Goal: Task Accomplishment & Management: Manage account settings

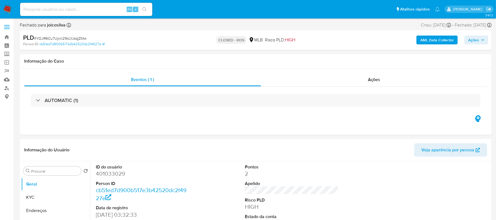
select select "10"
paste input "2F8COr0UAseKodDPL0KWkIEq"
type input "2F8COr0UAseKodDPL0KWkIEq"
click at [143, 8] on icon "search-icon" at bounding box center [144, 9] width 4 height 4
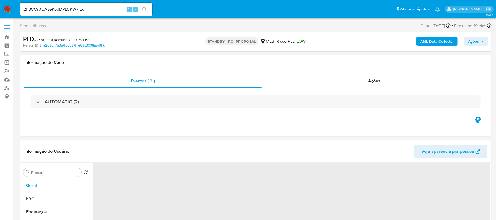
select select "10"
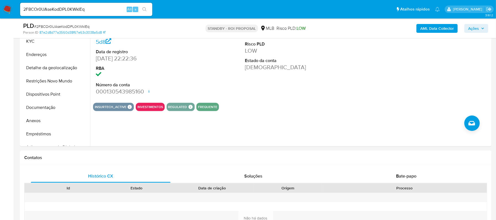
scroll to position [147, 0]
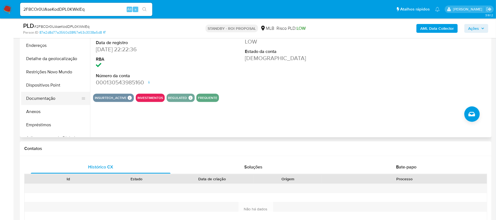
click at [38, 97] on button "Documentação" at bounding box center [53, 98] width 64 height 13
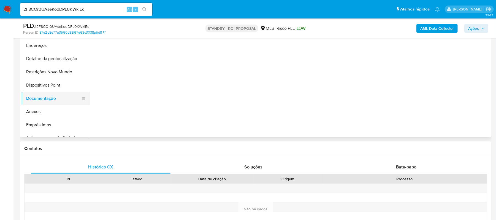
click at [38, 97] on button "Documentação" at bounding box center [53, 98] width 64 height 13
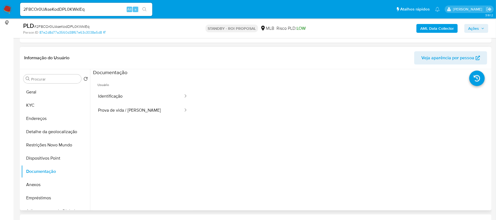
scroll to position [73, 0]
click at [155, 108] on button "Prova de vida / Selfie" at bounding box center [138, 111] width 91 height 14
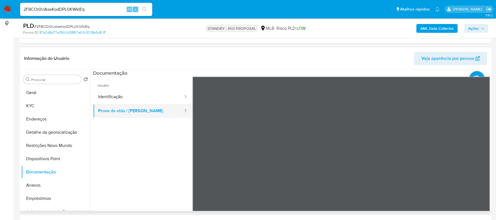
click at [155, 108] on button "Prova de vida / Selfie" at bounding box center [138, 111] width 91 height 14
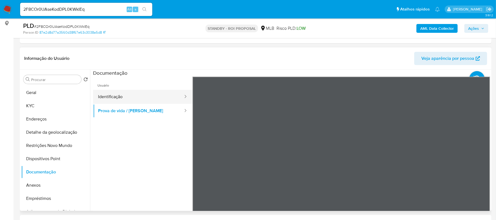
click at [130, 92] on button "Identificação" at bounding box center [138, 97] width 91 height 14
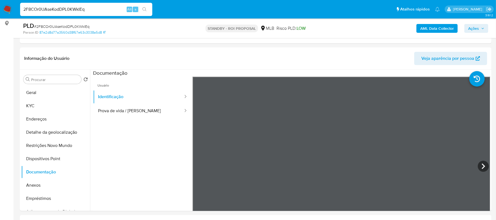
drag, startPoint x: 91, startPoint y: 9, endPoint x: 4, endPoint y: 10, distance: 86.4
click at [4, 10] on nav "Pausado Ver notificaciones 2F8COr0UAseKodDPL0KWkIEq Alt s Atalhos rápidos Presi…" at bounding box center [248, 9] width 496 height 18
paste input "x640aaNNd6RefKxP3MvVjfvH"
type input "x640aaNNd6RefKxP3MvVjfvH"
click at [146, 9] on icon "search-icon" at bounding box center [144, 9] width 4 height 4
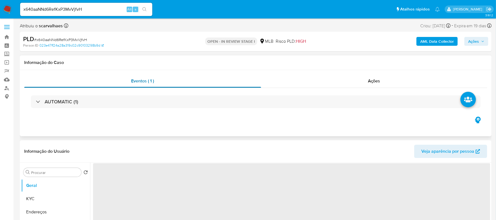
select select "10"
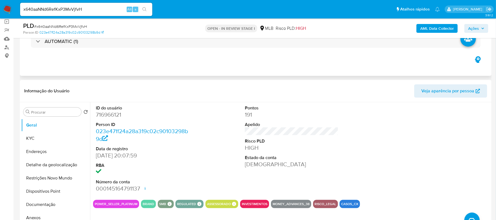
scroll to position [73, 0]
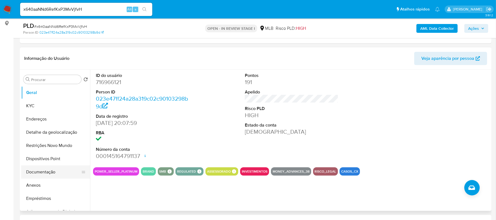
click at [44, 173] on button "Documentação" at bounding box center [53, 171] width 64 height 13
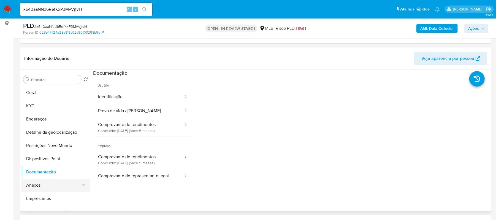
click at [37, 185] on button "Anexos" at bounding box center [53, 184] width 64 height 13
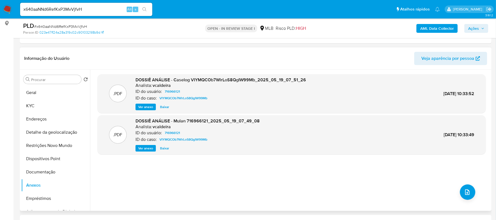
click at [152, 106] on span "Ver anexo" at bounding box center [145, 107] width 15 height 6
click at [152, 106] on div "Ver anexo Baixar" at bounding box center [220, 106] width 170 height 7
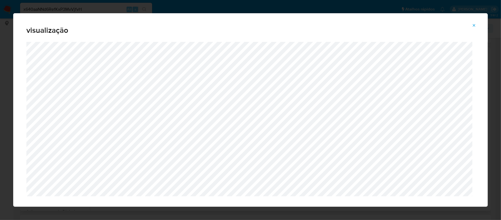
click at [473, 23] on icon "Attachment preview" at bounding box center [474, 25] width 4 height 4
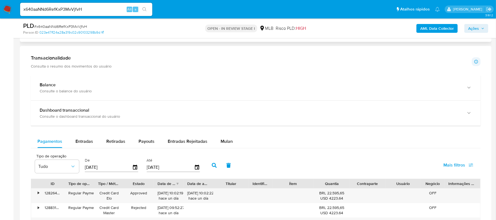
scroll to position [403, 0]
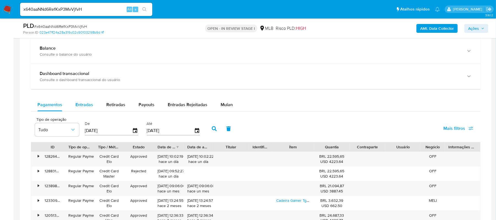
click at [84, 108] on span "Entradas" at bounding box center [84, 104] width 18 height 6
select select "10"
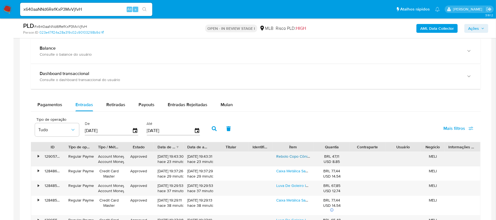
click at [293, 158] on link "Rebolo Copo Cônico Lixadeira Desbaste / Acabamento - Cortag" at bounding box center [330, 156] width 108 height 6
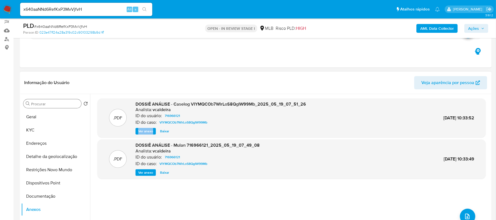
scroll to position [73, 0]
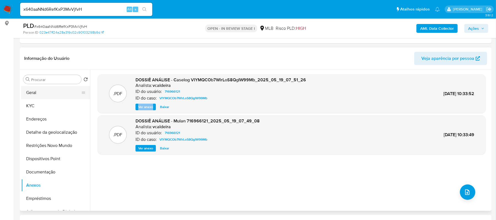
click at [36, 96] on button "Geral" at bounding box center [53, 92] width 64 height 13
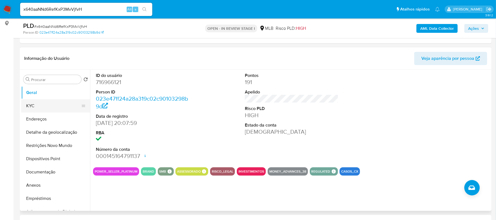
click at [59, 101] on button "KYC" at bounding box center [53, 105] width 64 height 13
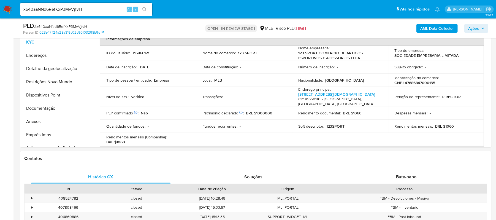
scroll to position [139, 0]
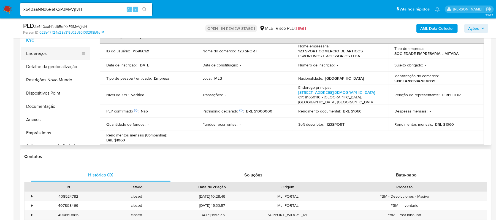
click at [46, 54] on button "Endereços" at bounding box center [53, 53] width 64 height 13
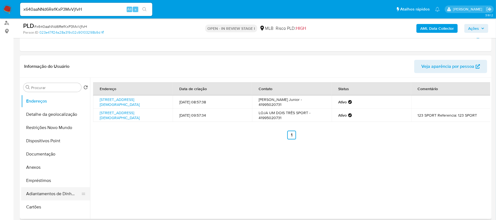
scroll to position [37, 0]
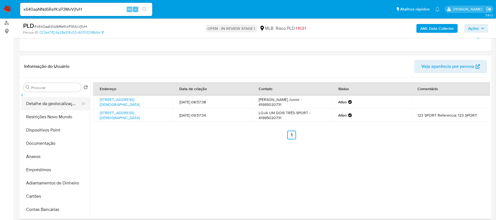
click at [58, 105] on button "Detalhe da geolocalização" at bounding box center [53, 103] width 64 height 13
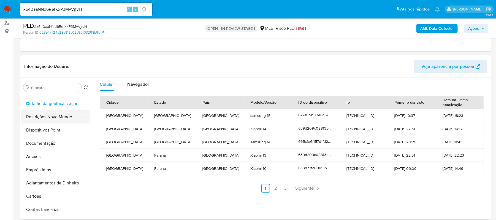
click at [57, 115] on button "Restrições Novo Mundo" at bounding box center [53, 116] width 64 height 13
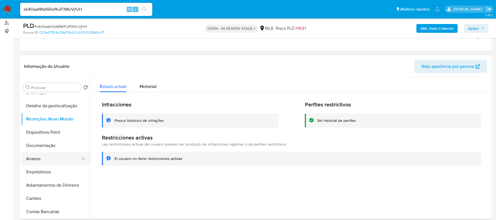
scroll to position [0, 0]
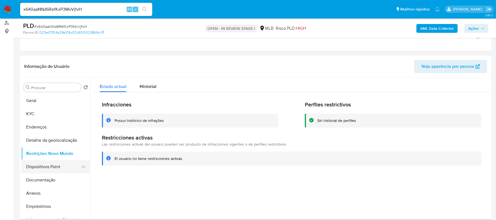
click at [53, 165] on button "Dispositivos Point" at bounding box center [53, 166] width 64 height 13
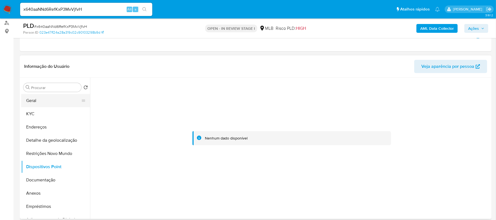
click at [41, 105] on button "Geral" at bounding box center [53, 100] width 64 height 13
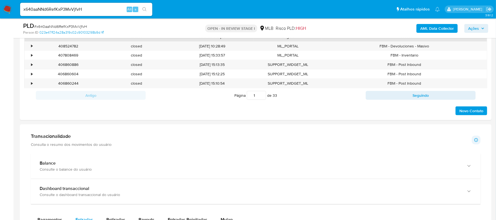
scroll to position [285, 0]
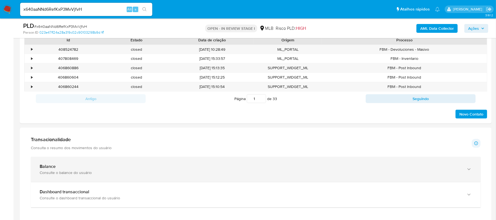
click at [469, 168] on icon "button" at bounding box center [469, 169] width 6 height 6
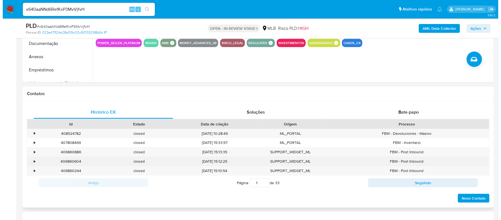
scroll to position [139, 0]
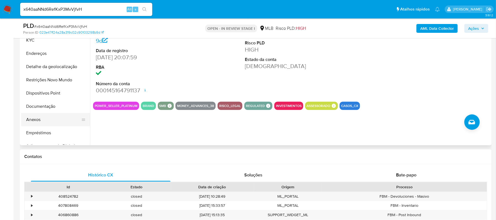
click at [39, 116] on button "Anexos" at bounding box center [53, 119] width 64 height 13
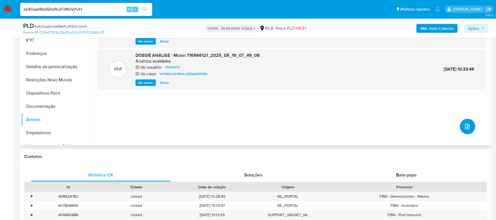
click at [461, 131] on button "upload-file" at bounding box center [467, 126] width 15 height 15
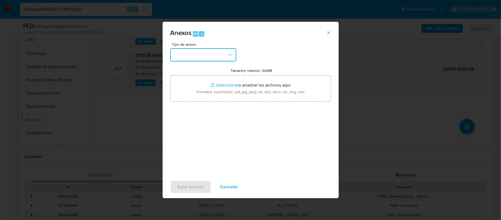
click at [231, 52] on icon "button" at bounding box center [231, 55] width 6 height 6
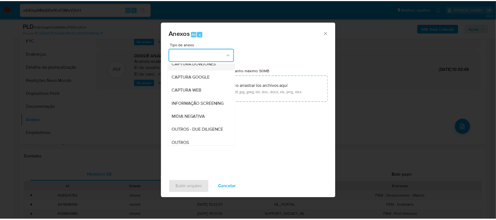
scroll to position [73, 0]
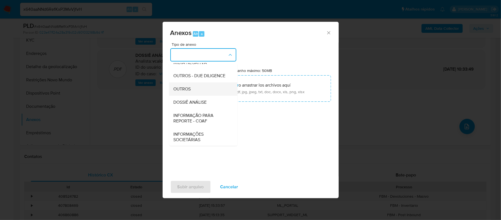
click at [179, 92] on span "OUTROS" at bounding box center [182, 89] width 17 height 6
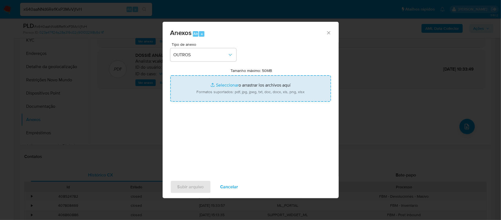
click at [220, 85] on input "Tamanho máximo: 50MB Seleccionar archivos" at bounding box center [250, 88] width 161 height 26
type input "C:\fakepath\Declínio - xxxx - 123 SPORT COMERCIO DE ARTIGOS ESPORTIVOS E ACESSO…"
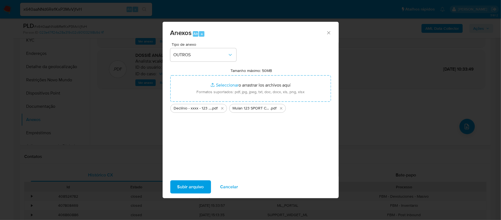
click at [185, 189] on span "Subir arquivo" at bounding box center [190, 187] width 26 height 12
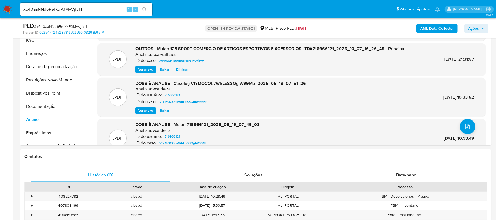
click at [475, 28] on span "Ações" at bounding box center [473, 28] width 11 height 9
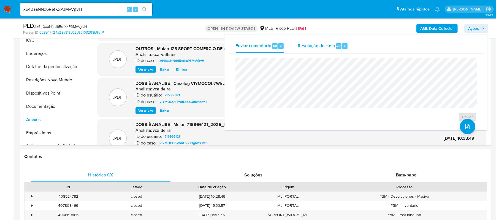
click at [317, 47] on span "Resolução do caso" at bounding box center [315, 45] width 37 height 6
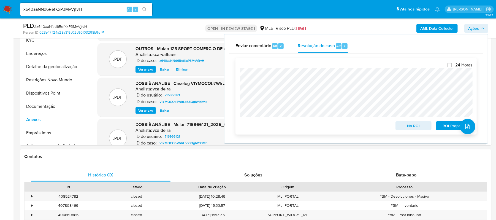
click at [409, 128] on span "No ROI" at bounding box center [413, 126] width 29 height 8
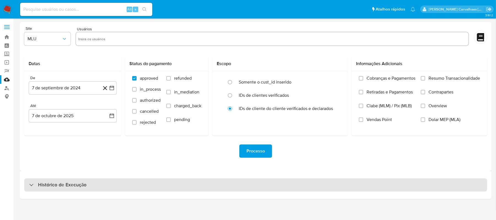
click at [53, 183] on h3 "Histórico de Execução" at bounding box center [62, 184] width 48 height 7
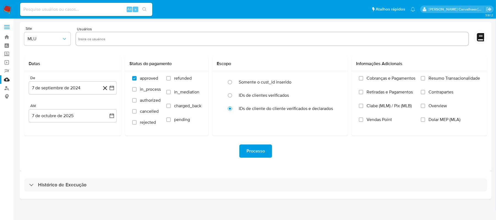
select select "10"
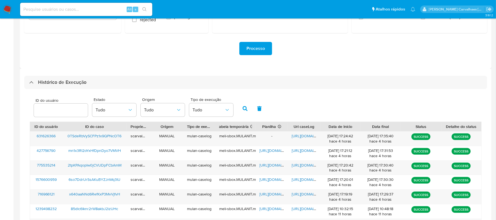
scroll to position [110, 0]
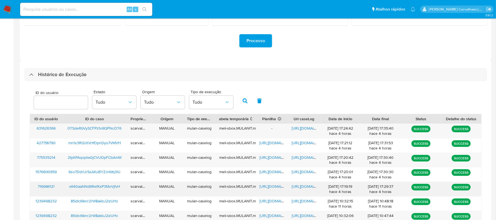
click at [266, 187] on span "https://docs.google.com/spreadsheets/d/14eG6ThTVrB-C3HXkdzPMr5o23B-JG_mMcgyh_eh…" at bounding box center [279, 186] width 38 height 6
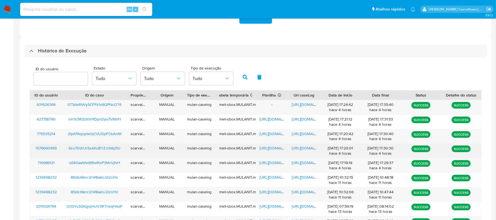
scroll to position [147, 0]
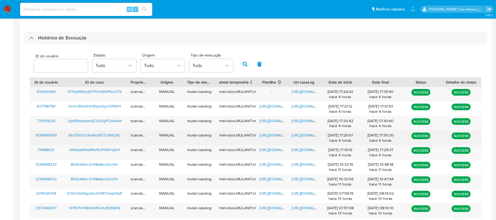
click at [297, 135] on span "https://docs.google.com/document/d/1xNwb-_gt1lSws8G6Xmj793gUzg5OuZqEKXpqNgZ_Sd8…" at bounding box center [311, 135] width 38 height 6
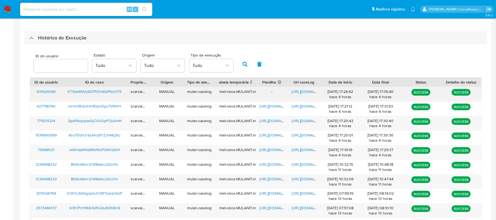
click at [305, 90] on span "https://docs.google.com/document/d/1ZPrQpP-tVb8yQhtfpwh9BkCqGmyVCJUlZldvftesaKw…" at bounding box center [311, 92] width 38 height 6
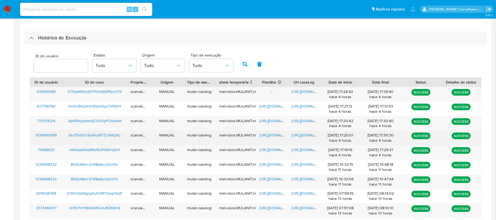
click at [269, 132] on span "https://docs.google.com/spreadsheets/d/1Djm-J_SFBs2tb4iqyqeONSgpvMV1wAaaFVWR-nx…" at bounding box center [279, 135] width 38 height 6
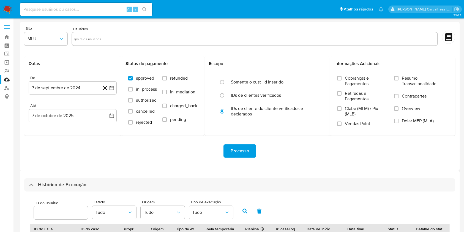
select select "10"
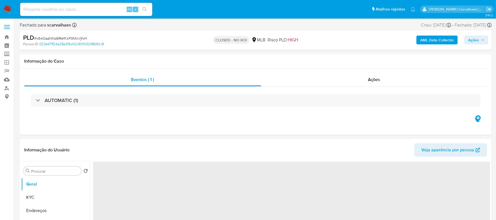
select select "10"
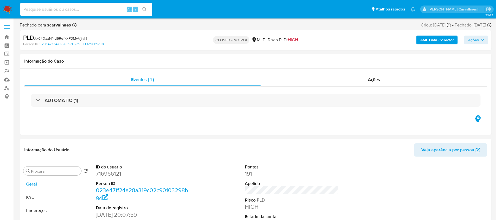
click at [59, 7] on input at bounding box center [86, 9] width 132 height 7
paste input "6so7DdrUrSsAKuBYZJnWq3IU"
type input "6so7DdrUrSsAKuBYZJnWq3IU"
click at [141, 8] on button "search-icon" at bounding box center [144, 10] width 11 height 8
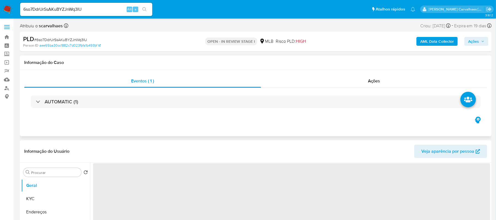
select select "10"
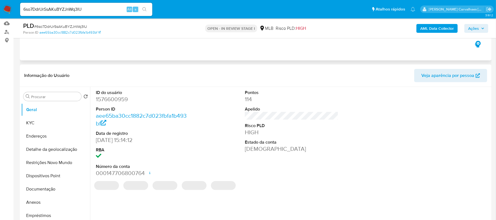
scroll to position [73, 0]
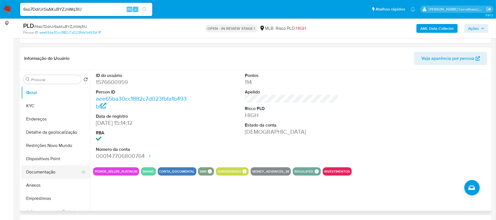
click at [51, 174] on button "Documentação" at bounding box center [53, 171] width 64 height 13
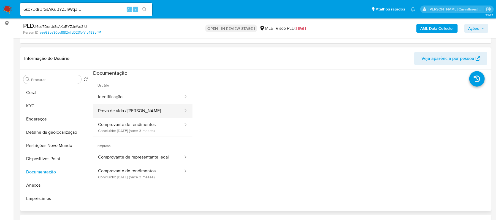
click at [146, 105] on button "Prova de vida / Selfie" at bounding box center [138, 111] width 91 height 14
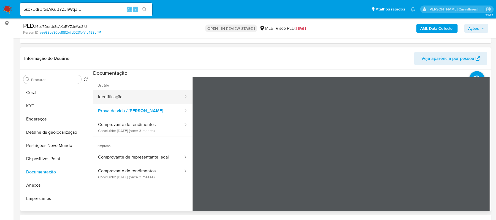
click at [133, 101] on button "Identificação" at bounding box center [138, 97] width 91 height 14
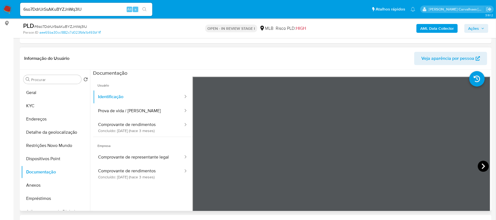
click at [479, 163] on icon at bounding box center [482, 165] width 11 height 11
click at [149, 161] on button "Comprovante de representante legal" at bounding box center [138, 157] width 91 height 14
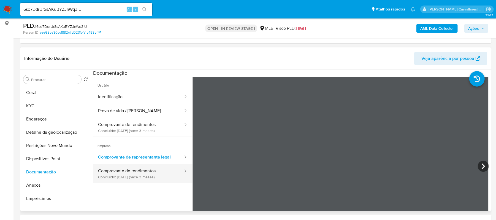
click at [158, 171] on button "Comprovante de rendimentos Concluído: 14/07/2025 (hace 3 meses)" at bounding box center [138, 173] width 91 height 19
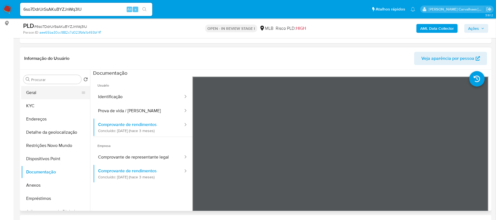
click at [37, 93] on button "Geral" at bounding box center [53, 92] width 64 height 13
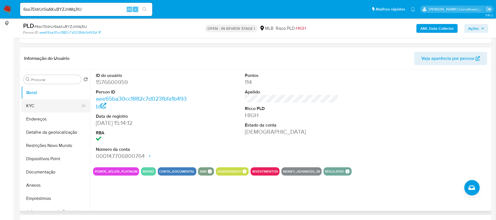
click at [38, 107] on button "KYC" at bounding box center [53, 105] width 64 height 13
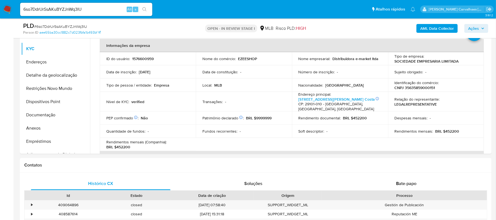
scroll to position [135, 0]
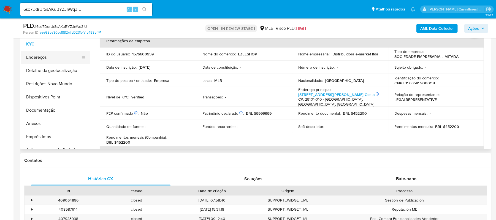
click at [49, 55] on button "Endereços" at bounding box center [53, 57] width 64 height 13
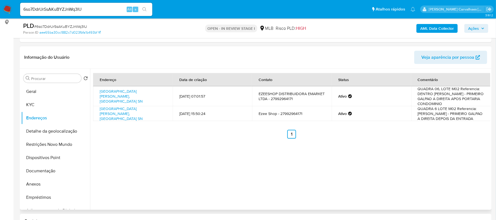
scroll to position [62, 0]
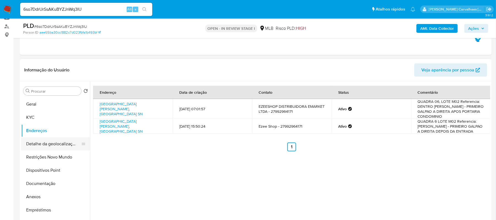
click at [69, 144] on button "Detalhe da geolocalização" at bounding box center [53, 143] width 64 height 13
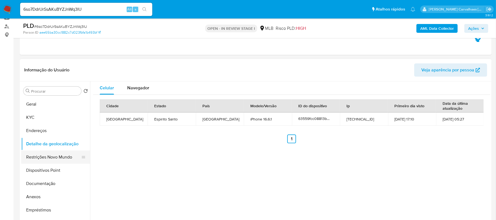
click at [52, 157] on button "Restrições Novo Mundo" at bounding box center [53, 156] width 64 height 13
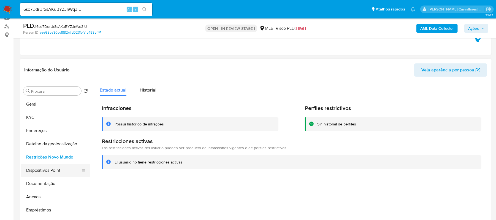
click at [59, 173] on button "Dispositivos Point" at bounding box center [53, 169] width 64 height 13
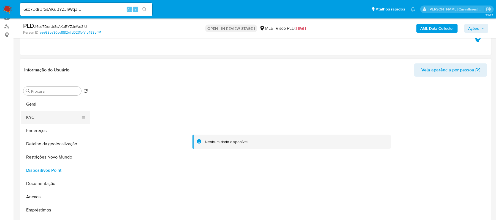
click at [38, 118] on button "KYC" at bounding box center [53, 117] width 64 height 13
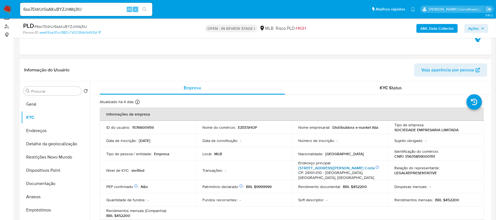
click at [326, 168] on link "Avenida Antônio Gil Veloso 646, Praia Da Costa" at bounding box center [336, 168] width 77 height 6
click at [51, 129] on button "Endereços" at bounding box center [53, 130] width 64 height 13
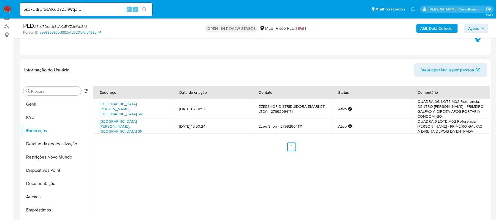
click at [141, 110] on link "Avenida Acesso Rodoviário Sn, Serra, Espírito Santo, 29161376, Brasil SN" at bounding box center [121, 108] width 43 height 15
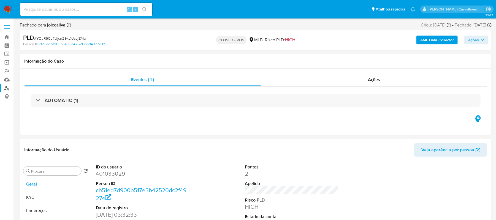
select select "10"
click at [8, 88] on link "Localizador de pessoas" at bounding box center [32, 88] width 65 height 9
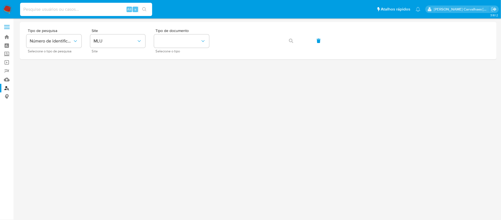
paste input "6so7DdrUrSsAKuBYZJnWq3IU"
type input "6so7DdrUrSsAKuBYZJnWq3IU"
click at [146, 9] on icon "search-icon" at bounding box center [144, 9] width 4 height 4
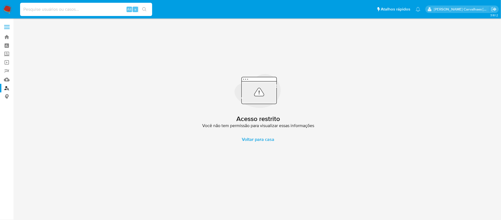
paste input "6so7DdrUrSsAKuBYZJnWq3IU"
click at [24, 10] on input "6so7DdrUrSsAKuBYZJnWq3IU" at bounding box center [86, 9] width 132 height 7
click at [140, 9] on button "search-icon" at bounding box center [144, 10] width 11 height 8
click at [143, 8] on icon "search-icon" at bounding box center [144, 9] width 4 height 4
click at [22, 12] on input "6so7DdrUrSsAKuBYZJnWq3IU" at bounding box center [86, 9] width 132 height 7
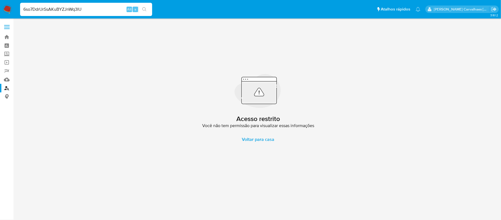
type input "6so7DdrUrSsAKuBYZJnWq3IU"
click at [141, 9] on button "search-icon" at bounding box center [144, 10] width 11 height 8
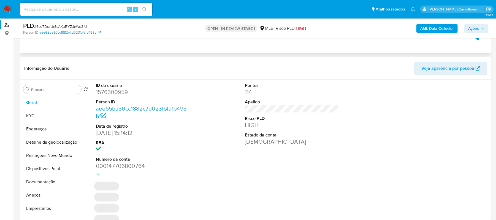
scroll to position [73, 0]
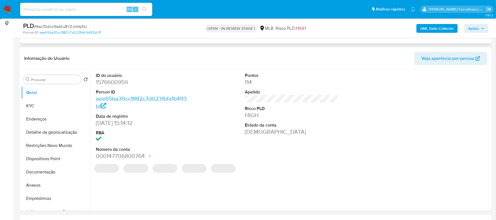
select select "10"
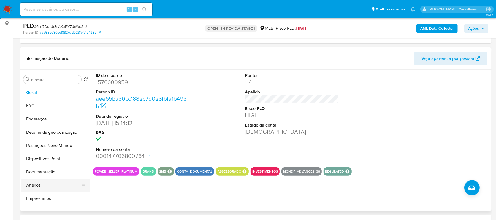
click at [43, 182] on button "Anexos" at bounding box center [53, 184] width 64 height 13
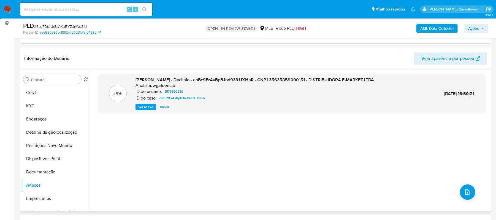
click at [153, 104] on button "Ver anexo" at bounding box center [145, 106] width 20 height 7
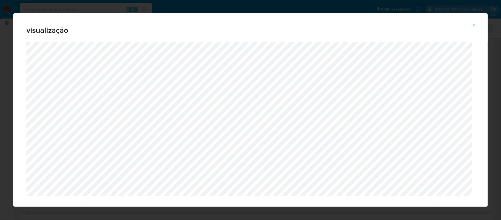
click at [472, 24] on button "Attachment preview" at bounding box center [474, 25] width 12 height 9
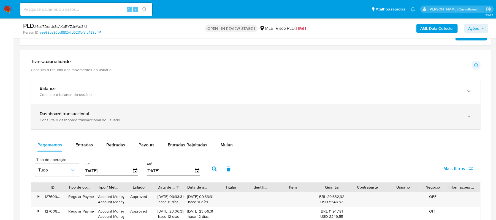
scroll to position [403, 0]
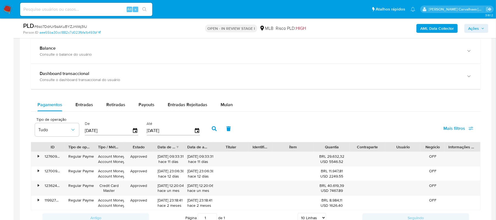
drag, startPoint x: 83, startPoint y: 106, endPoint x: 117, endPoint y: 115, distance: 34.6
click at [83, 106] on span "Entradas" at bounding box center [84, 104] width 18 height 6
select select "10"
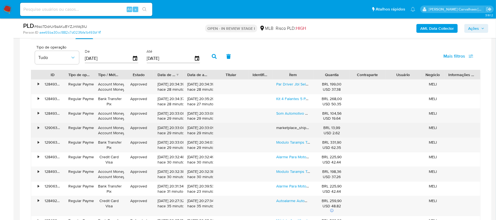
scroll to position [477, 0]
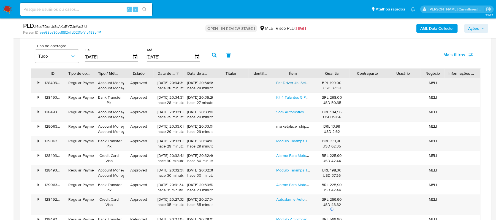
click at [288, 84] on link "Par Driver Jbl Selenium D200x Fenólico 110w Rms 8 Ohms" at bounding box center [326, 83] width 101 height 6
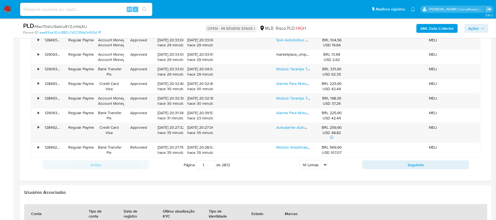
scroll to position [550, 0]
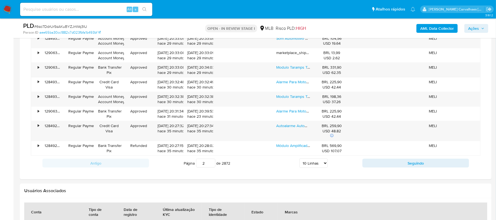
click at [210, 164] on input "2" at bounding box center [205, 163] width 19 height 9
type input "2"
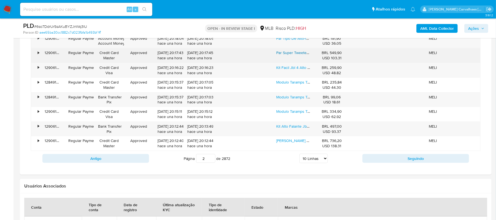
click at [291, 55] on link "Par Super Tweeter Jbl Selenium St450 Trio 300w Rms 8 Ohms Prateado" at bounding box center [338, 53] width 124 height 6
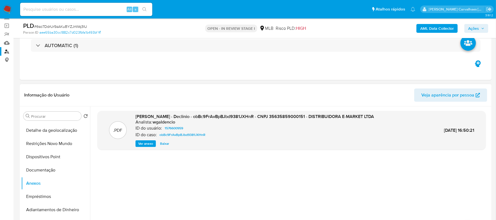
scroll to position [0, 0]
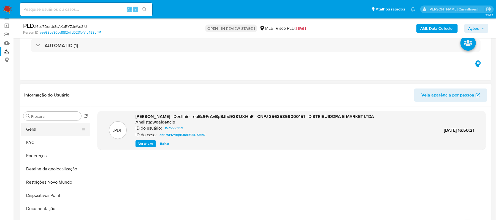
click at [47, 129] on button "Geral" at bounding box center [53, 128] width 64 height 13
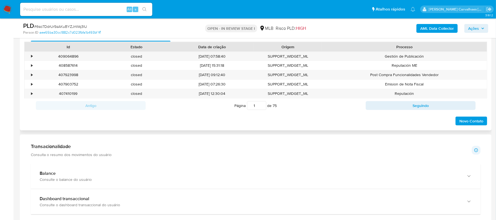
scroll to position [403, 0]
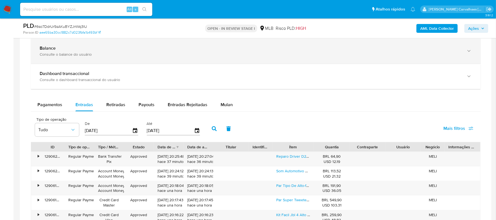
click at [468, 55] on div "button" at bounding box center [468, 50] width 7 height 11
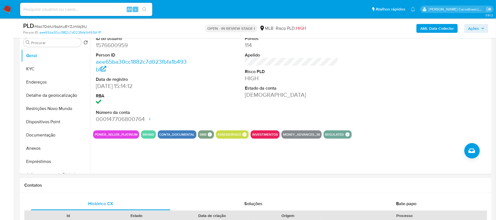
scroll to position [37, 0]
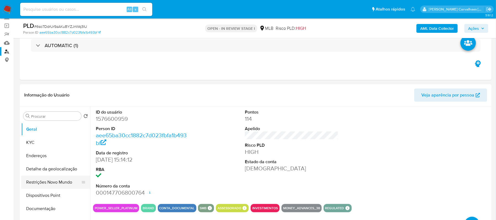
drag, startPoint x: 58, startPoint y: 183, endPoint x: 82, endPoint y: 181, distance: 23.6
click at [59, 183] on button "Restrições Novo Mundo" at bounding box center [53, 181] width 64 height 13
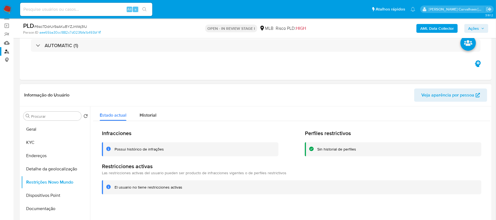
drag, startPoint x: 115, startPoint y: 184, endPoint x: 181, endPoint y: 187, distance: 66.1
click at [181, 187] on div "El usuario no tiene restricciones activas" at bounding box center [295, 186] width 362 height 5
click at [151, 114] on span "Historial" at bounding box center [148, 115] width 17 height 6
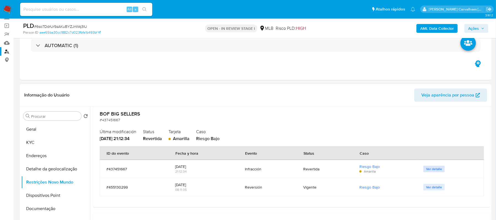
click at [432, 170] on span "Ver detalle" at bounding box center [434, 169] width 16 height 6
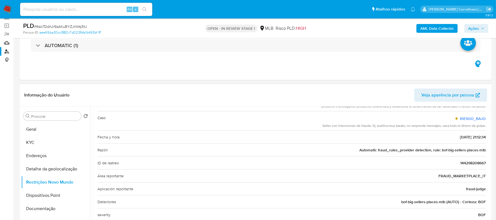
scroll to position [63, 0]
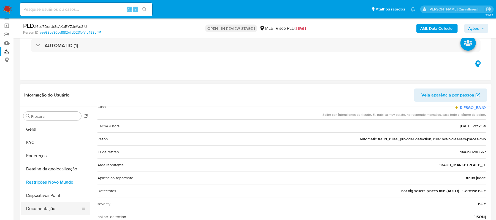
click at [50, 204] on button "Documentação" at bounding box center [53, 208] width 64 height 13
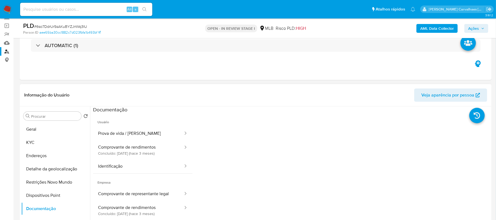
scroll to position [37, 0]
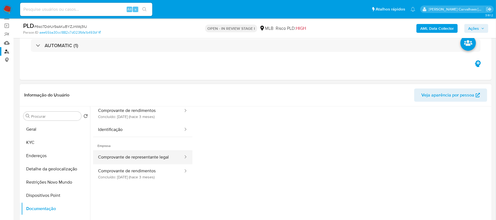
click at [151, 156] on button "Comprovante de representante legal" at bounding box center [138, 157] width 91 height 14
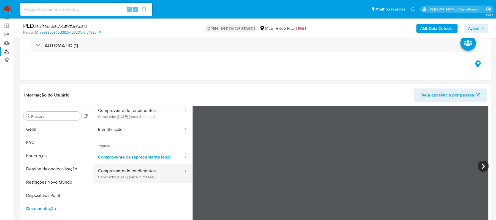
click at [133, 171] on button "Comprovante de rendimentos Concluído: 14/07/2025 (hace 3 meses)" at bounding box center [138, 173] width 91 height 19
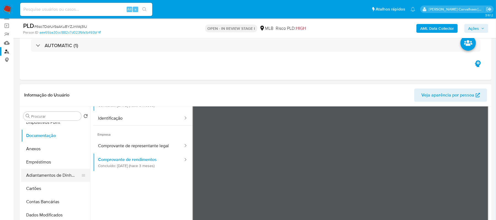
scroll to position [73, 0]
click at [52, 148] on button "Anexos" at bounding box center [53, 148] width 64 height 13
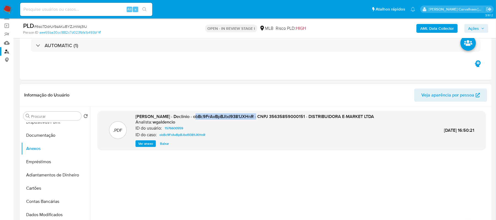
drag, startPoint x: 194, startPoint y: 117, endPoint x: 254, endPoint y: 117, distance: 60.0
click at [254, 117] on span "DOSSIÊ ANÁLISE - Declinio - obBc9FrAvBpBJbd9381JXHnR - CNPJ 35635859000151 - DI…" at bounding box center [254, 116] width 238 height 6
copy span "obBc9FrAvBpBJbd9381JXHnR"
drag, startPoint x: 429, startPoint y: 130, endPoint x: 454, endPoint y: 130, distance: 24.8
click at [454, 130] on span "02/Jun/2025 16:50:21" at bounding box center [459, 130] width 30 height 6
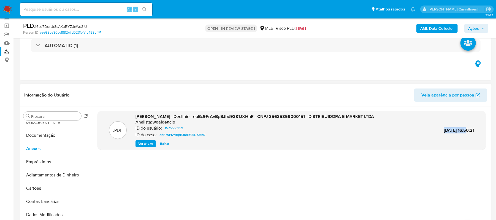
copy span "02/Jun/2025"
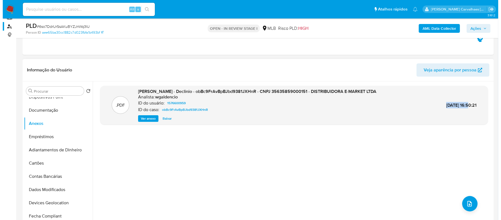
scroll to position [110, 0]
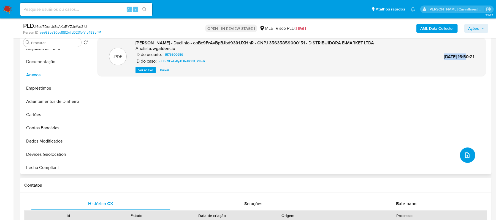
click at [466, 150] on button "upload-file" at bounding box center [467, 154] width 15 height 15
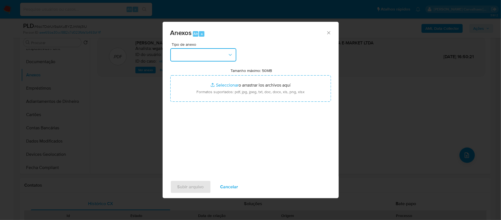
click at [217, 56] on button "button" at bounding box center [203, 54] width 66 height 13
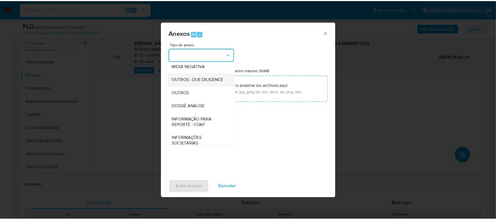
scroll to position [73, 0]
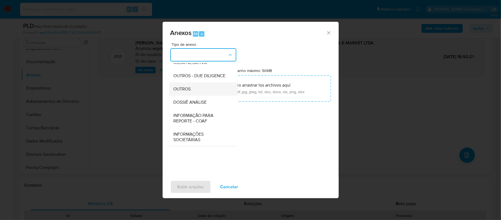
click at [195, 95] on div "OUTROS" at bounding box center [202, 88] width 56 height 13
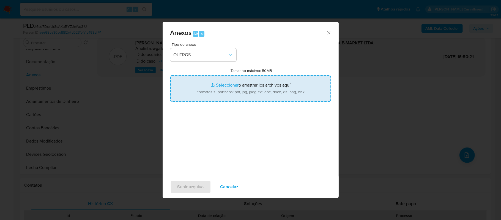
click at [226, 86] on input "Tamanho máximo: 50MB Seleccionar archivos" at bounding box center [250, 88] width 161 height 26
click at [226, 85] on input "Tamanho máximo: 50MB Seleccionar archivos" at bounding box center [250, 88] width 161 height 26
type input "C:\fakepath\2oDECLINÍO - 6so7DdrUrSsAKuBYZJnWq3IU - CNPJ 35635859000151 - DISTR…"
click at [230, 85] on input "Tamanho máximo: 50MB Seleccionar archivos" at bounding box center [250, 88] width 161 height 26
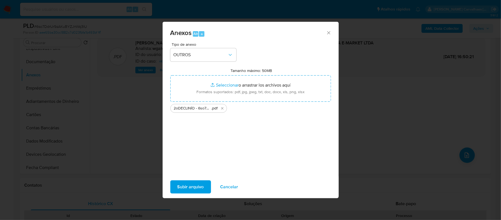
click at [188, 187] on span "Subir arquivo" at bounding box center [190, 187] width 26 height 12
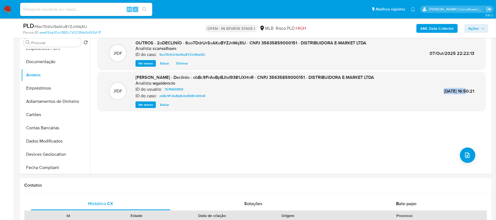
click at [477, 30] on span "Ações" at bounding box center [473, 28] width 11 height 9
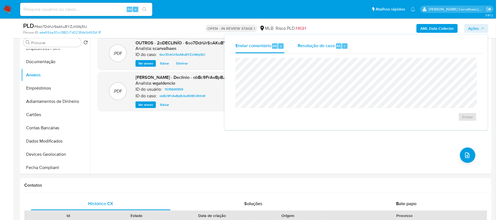
click at [326, 45] on span "Resolução do caso" at bounding box center [315, 45] width 37 height 6
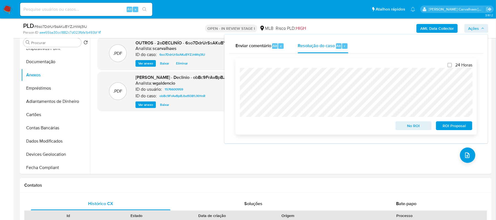
click at [408, 127] on span "No ROI" at bounding box center [413, 126] width 29 height 8
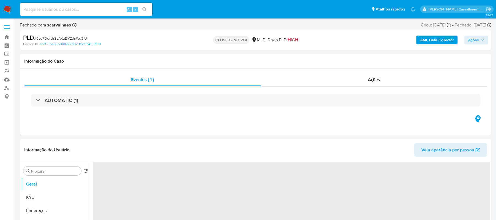
select select "10"
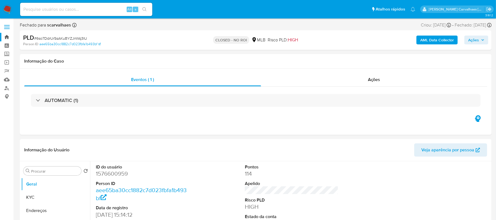
click at [8, 35] on link "Bandeja" at bounding box center [32, 37] width 65 height 9
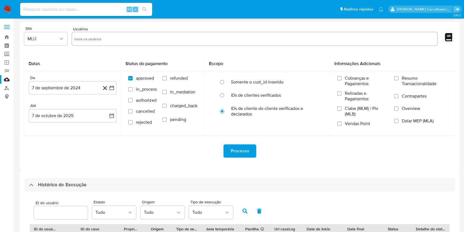
select select "10"
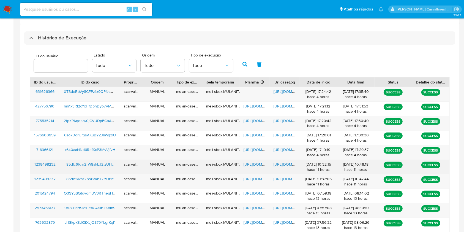
click at [248, 163] on span "[URL][DOMAIN_NAME]" at bounding box center [263, 164] width 38 height 6
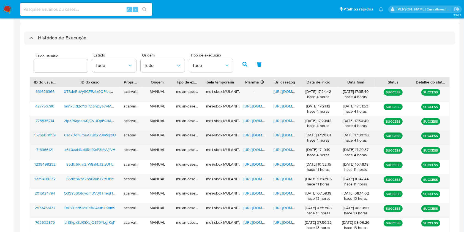
click at [287, 135] on span "https://docs.google.com/document/d/1xNwb-_gt1lSws8G6Xmj793gUzg5OuZqEKXpqNgZ_Sd8…" at bounding box center [293, 135] width 38 height 6
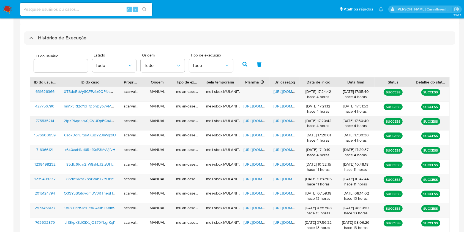
click at [289, 121] on span "https://docs.google.com/document/d/1gVRVEA0Ho_6kmak1kypDxT1mcnC5hqb-RsWa61RagOE…" at bounding box center [293, 121] width 38 height 6
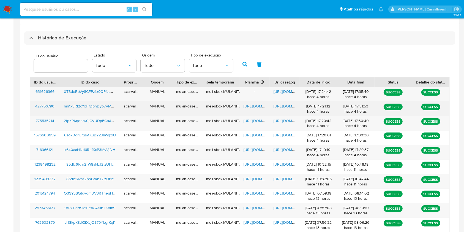
click at [279, 103] on div "https://docs.google.com/document/d/1SsB3aIrnS9gx6eqHqUhRNBfvFZMDqypoB1T9KVjxRWQ…" at bounding box center [285, 109] width 30 height 14
click at [280, 104] on span "https://docs.google.com/document/d/1SsB3aIrnS9gx6eqHqUhRNBfvFZMDqypoB1T9KVjxRWQ…" at bounding box center [293, 106] width 38 height 6
click at [252, 106] on span "https://docs.google.com/spreadsheets/d/1LL_vB-ltEluTNXjSPHeYCkjLIA2zGp5exWlA2mh…" at bounding box center [263, 106] width 38 height 6
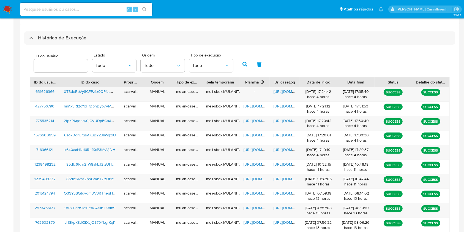
click at [6, 11] on img at bounding box center [7, 9] width 9 height 9
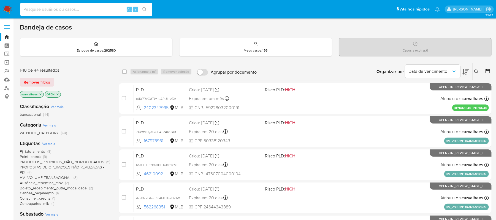
paste input "2tpKPAqopIw0jCVUDpFCbAmM"
type input "2tpKPAqopIw0jCVUDpFCbAmM"
drag, startPoint x: 139, startPoint y: 7, endPoint x: 141, endPoint y: 6, distance: 3.0
click at [139, 6] on button "search-icon" at bounding box center [144, 10] width 11 height 8
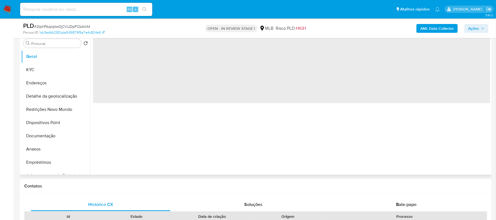
select select "10"
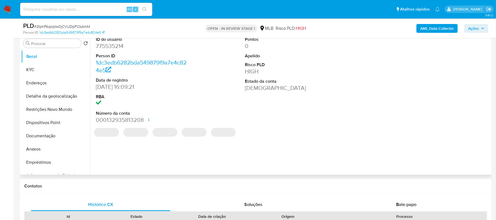
scroll to position [110, 0]
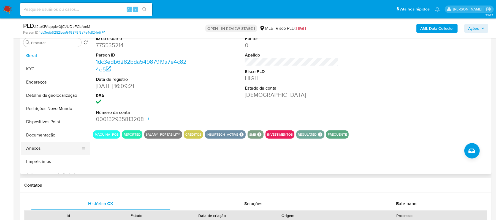
click at [50, 145] on button "Anexos" at bounding box center [53, 147] width 64 height 13
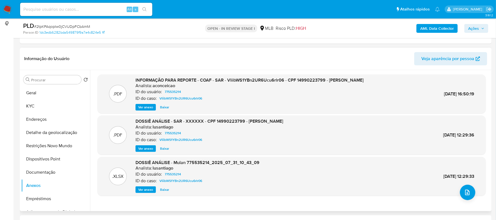
scroll to position [73, 0]
click at [47, 176] on button "Documentação" at bounding box center [53, 171] width 64 height 13
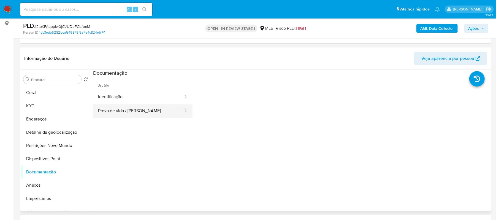
click at [141, 116] on button "Prova de vida / [PERSON_NAME]" at bounding box center [138, 111] width 91 height 14
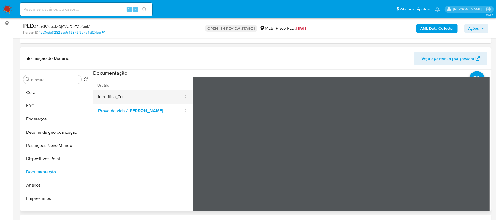
click at [113, 98] on button "Identificação" at bounding box center [138, 97] width 91 height 14
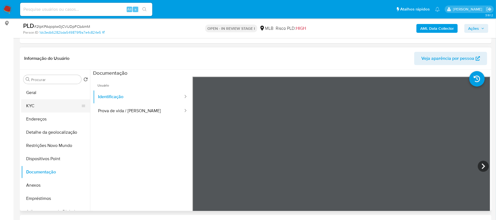
click at [56, 103] on button "KYC" at bounding box center [53, 105] width 64 height 13
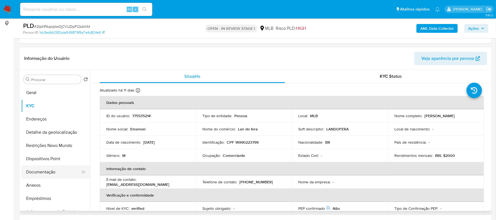
click at [43, 168] on button "Documentação" at bounding box center [53, 171] width 64 height 13
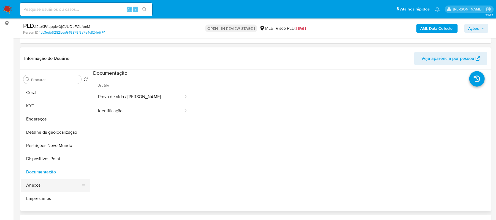
click at [35, 182] on button "Anexos" at bounding box center [53, 184] width 64 height 13
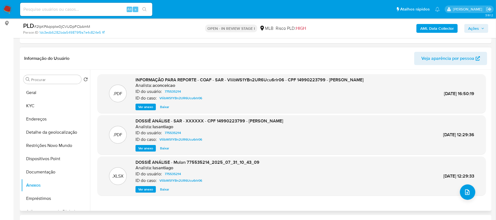
click at [140, 102] on div "INFORMAÇÃO PARA REPORTE - COAF - SAR - VliibWS1YBn2UR6Ucu6rlr06 - CPF 149902237…" at bounding box center [249, 94] width 228 height 34
click at [142, 106] on span "Ver anexo" at bounding box center [145, 107] width 15 height 6
click at [142, 106] on div "Ver anexo Baixar" at bounding box center [249, 106] width 228 height 7
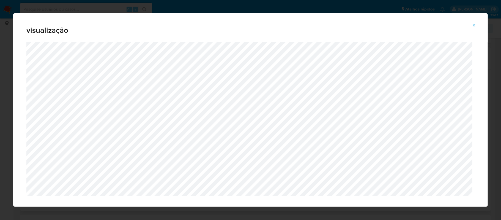
click at [476, 23] on icon "Attachment preview" at bounding box center [474, 25] width 4 height 4
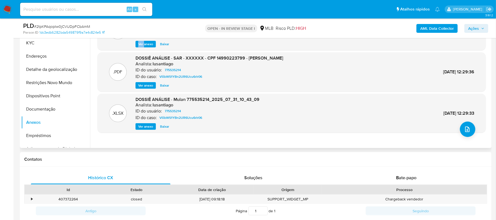
scroll to position [147, 0]
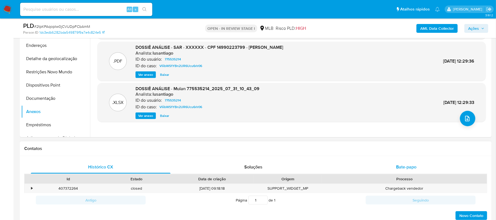
click at [412, 165] on span "Bate-papo" at bounding box center [406, 166] width 20 height 6
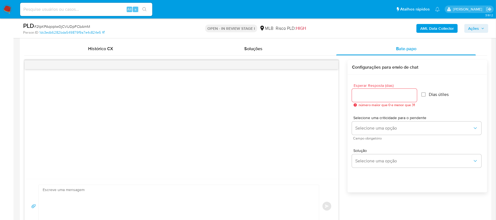
scroll to position [257, 0]
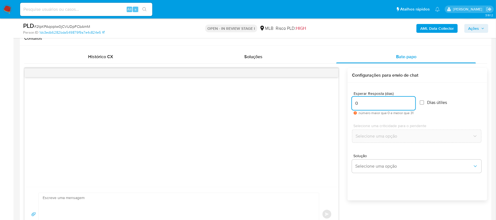
click at [411, 105] on input "0" at bounding box center [383, 103] width 63 height 7
type input "0"
type input "3"
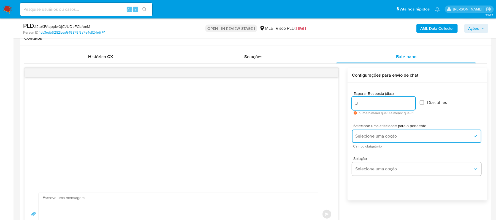
click at [432, 135] on span "Selecione uma opção" at bounding box center [413, 136] width 117 height 6
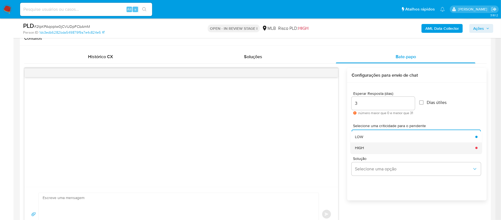
click at [386, 148] on div "HIGH" at bounding box center [413, 147] width 117 height 11
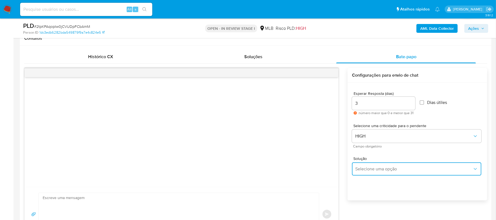
click at [390, 167] on span "Selecione uma opção" at bounding box center [413, 169] width 117 height 6
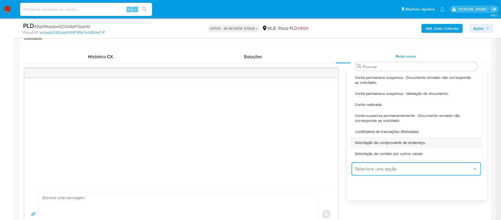
click at [386, 140] on span "Solicitação de comprovante de endereço." at bounding box center [390, 142] width 71 height 5
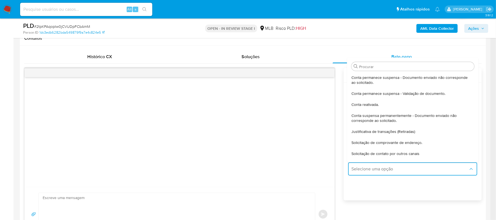
type textarea "Olá,Suspendemos a sua conta para uma verificação adicional de segurança.Como pa…"
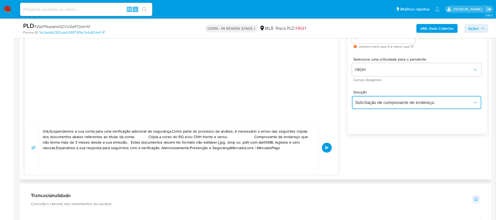
scroll to position [330, 0]
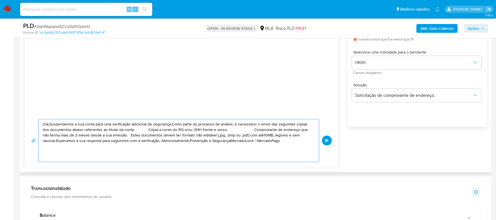
drag, startPoint x: 287, startPoint y: 141, endPoint x: 32, endPoint y: 121, distance: 255.6
click at [32, 121] on div "Olá,Suspendemos a sua conta para uma verificação adicional de segurança.Como pa…" at bounding box center [181, 140] width 301 height 43
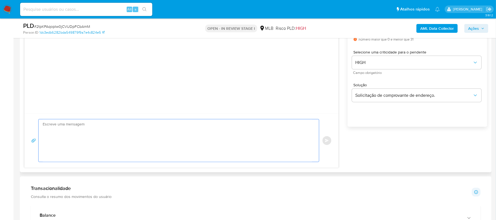
paste textarea "Olá! Estamos realizando uma verificação adicional de segurança em contas de usu…"
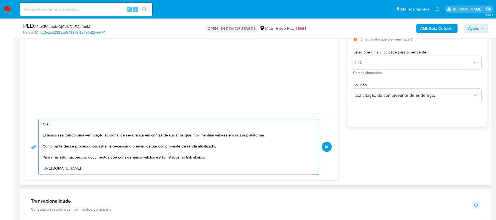
scroll to position [85, 0]
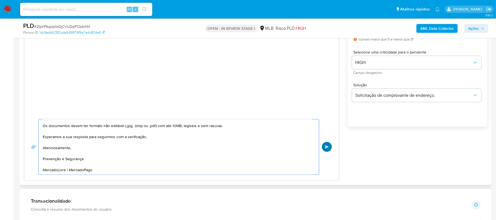
type textarea "Olá! Estamos realizando uma verificação adicional de segurança em contas de usu…"
click at [325, 148] on span "common.send" at bounding box center [327, 146] width 4 height 3
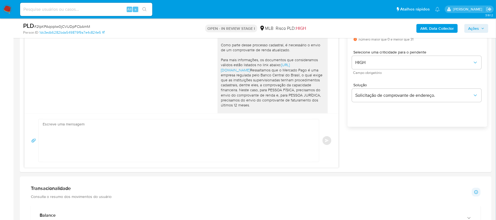
scroll to position [77, 0]
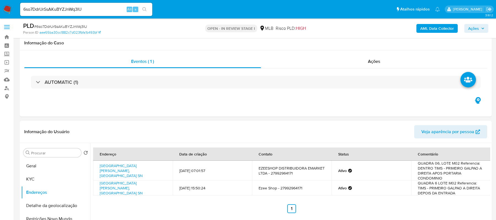
select select "10"
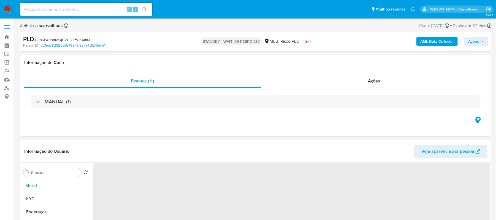
select select "10"
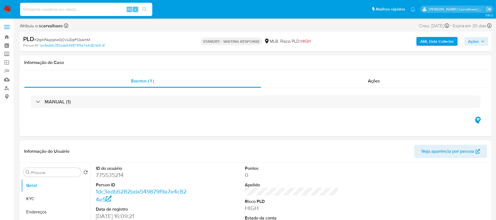
paste input "mn1x3RI2oYxHfDpnDyo7VMVH"
type input "mn1x3RI2oYxHfDpnDyo7VMVH"
click at [144, 10] on icon "search-icon" at bounding box center [144, 9] width 4 height 4
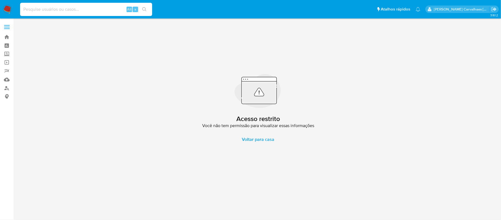
click at [56, 9] on input at bounding box center [86, 9] width 132 height 7
paste input "mn1x3RI2oYxHfDpnDyo7VMVH"
click at [21, 9] on input "mn1x3RI2oYxHfDpnDyo7VMVH" at bounding box center [86, 9] width 132 height 7
type input "mn1x3RI2oYxHfDpnDyo7VMVH"
click at [143, 10] on icon "search-icon" at bounding box center [144, 9] width 4 height 4
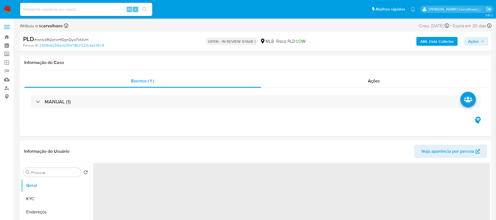
select select "10"
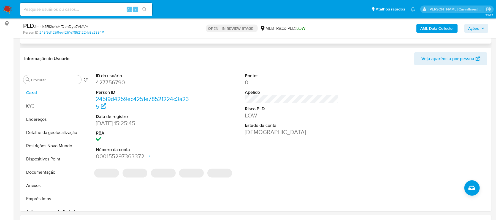
scroll to position [73, 0]
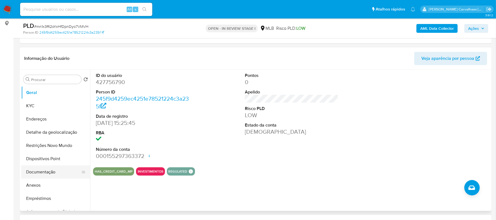
click at [45, 171] on button "Documentação" at bounding box center [53, 171] width 64 height 13
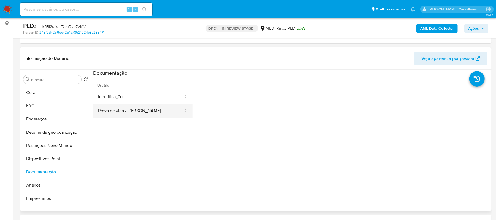
click at [149, 113] on button "Prova de vida / Selfie" at bounding box center [138, 111] width 91 height 14
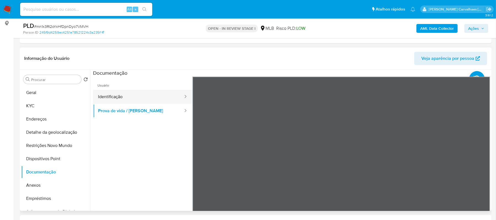
drag, startPoint x: 123, startPoint y: 96, endPoint x: 126, endPoint y: 96, distance: 3.0
click at [126, 96] on button "Identificação" at bounding box center [138, 97] width 91 height 14
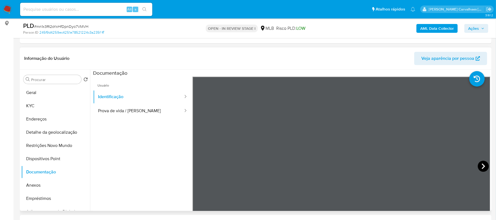
click at [478, 166] on icon at bounding box center [482, 165] width 11 height 11
click at [36, 187] on button "Anexos" at bounding box center [53, 184] width 64 height 13
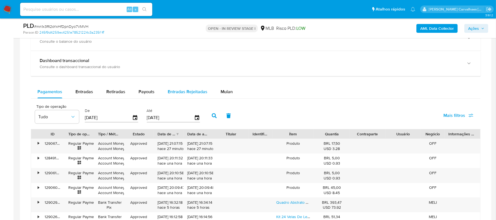
scroll to position [403, 0]
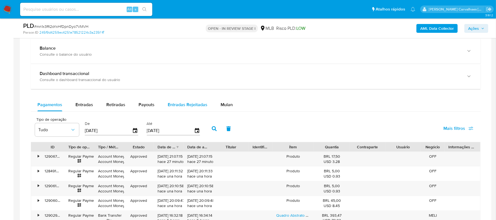
click at [182, 104] on span "Entradas Rejeitadas" at bounding box center [188, 104] width 40 height 6
select select "10"
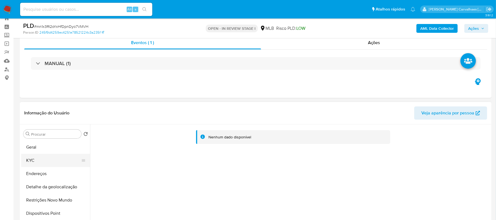
scroll to position [37, 0]
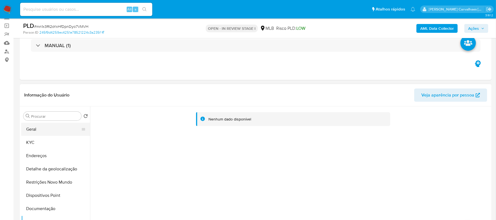
click at [41, 129] on button "Geral" at bounding box center [53, 128] width 64 height 13
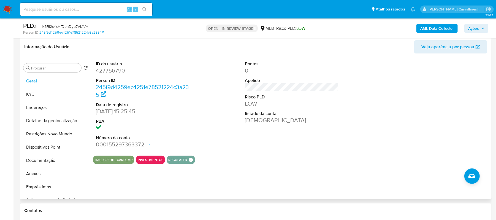
scroll to position [73, 0]
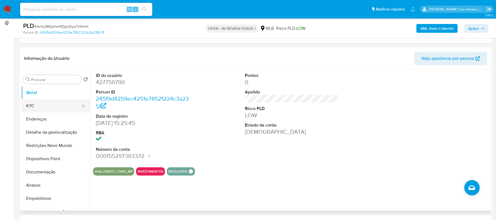
click at [56, 107] on button "KYC" at bounding box center [53, 105] width 64 height 13
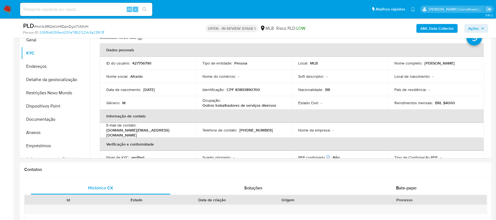
scroll to position [134, 0]
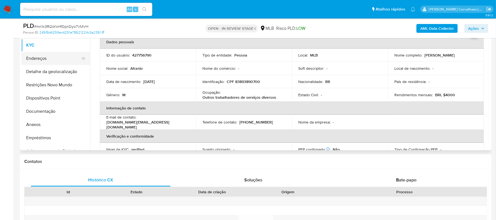
click at [50, 59] on button "Endereços" at bounding box center [53, 58] width 64 height 13
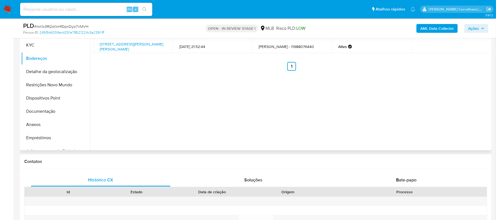
scroll to position [97, 0]
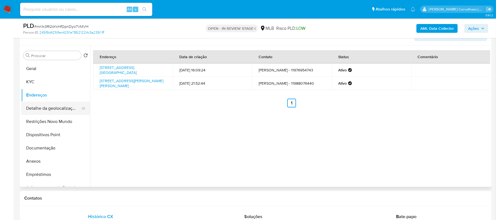
click at [64, 110] on button "Detalhe da geolocalização" at bounding box center [53, 108] width 64 height 13
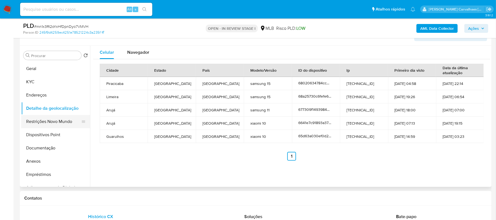
click at [58, 122] on button "Restrições Novo Mundo" at bounding box center [53, 121] width 64 height 13
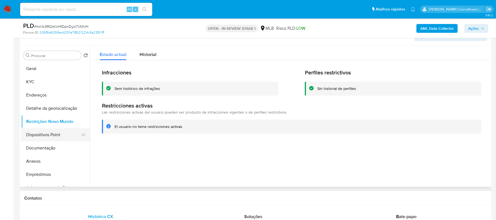
click at [41, 136] on button "Dispositivos Point" at bounding box center [53, 134] width 64 height 13
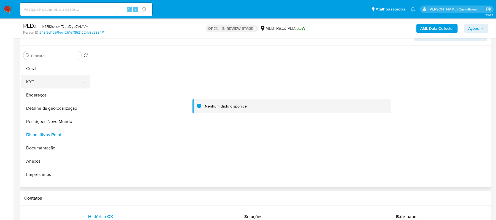
click at [45, 83] on button "KYC" at bounding box center [53, 81] width 64 height 13
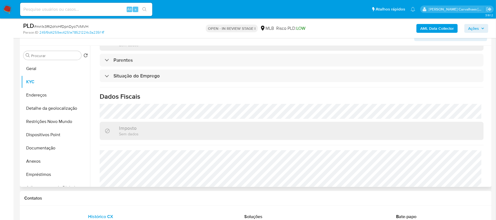
scroll to position [220, 0]
click at [39, 151] on button "Documentação" at bounding box center [53, 147] width 64 height 13
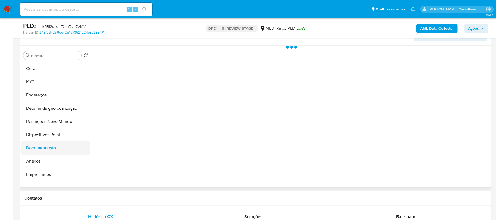
scroll to position [0, 0]
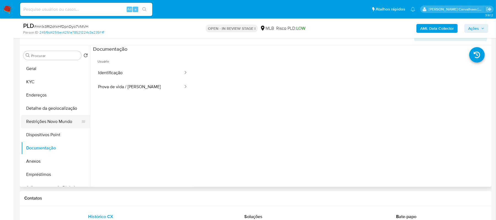
click at [57, 122] on button "Restrições Novo Mundo" at bounding box center [53, 121] width 64 height 13
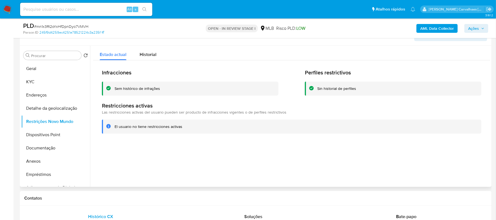
drag, startPoint x: 115, startPoint y: 125, endPoint x: 181, endPoint y: 127, distance: 65.8
click at [181, 127] on div "El usuario no tiene restricciones activas" at bounding box center [295, 126] width 362 height 5
click at [45, 67] on button "Geral" at bounding box center [53, 68] width 64 height 13
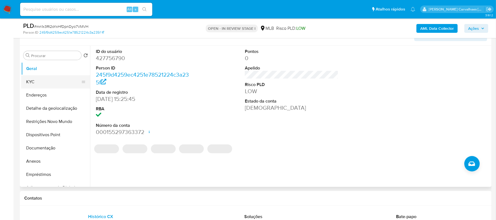
click at [44, 83] on button "KYC" at bounding box center [53, 81] width 64 height 13
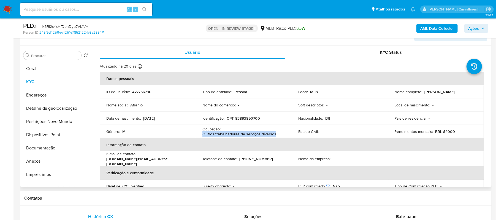
drag, startPoint x: 202, startPoint y: 133, endPoint x: 274, endPoint y: 133, distance: 72.1
click at [275, 133] on div "Ocupação : Outros trabalhadores de serviços diversos" at bounding box center [243, 131] width 83 height 10
copy p "Outros trabalhadores de serviços diversos"
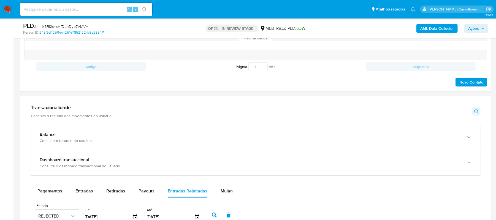
scroll to position [354, 0]
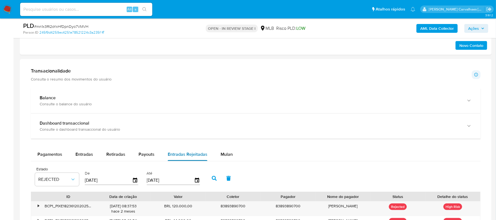
click at [188, 161] on div "Entradas Rejeitadas" at bounding box center [188, 154] width 40 height 13
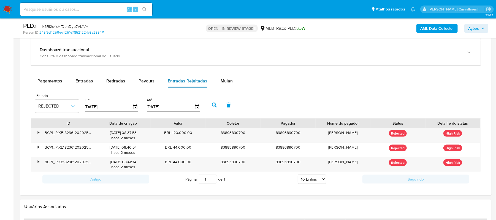
scroll to position [427, 0]
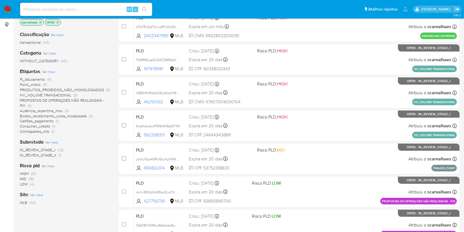
scroll to position [73, 0]
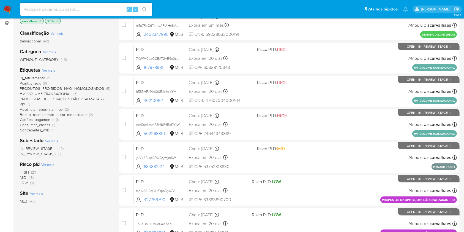
click at [42, 78] on span "Pj_faturamento" at bounding box center [32, 78] width 25 height 6
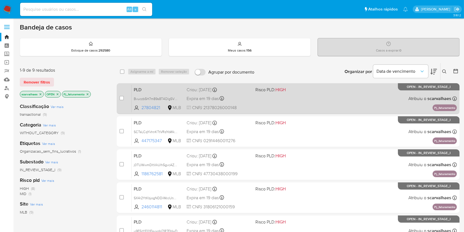
click at [296, 106] on div "PLD Bvuczb5H7m89s8T4Olg5VTZC 27804821 MLB Risco PLD: HIGH Criou: [DATE] Criou: …" at bounding box center [294, 98] width 325 height 28
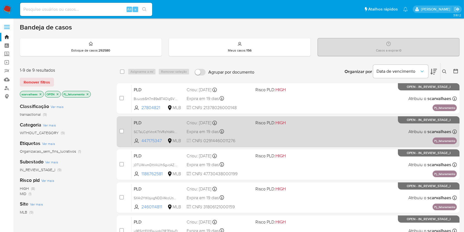
click at [288, 134] on div "PLD SCTsLCqYkhnKTtVRdYoWktWH 447175347 MLB Risco PLD: HIGH Criou: [DATE] Criou:…" at bounding box center [294, 132] width 325 height 28
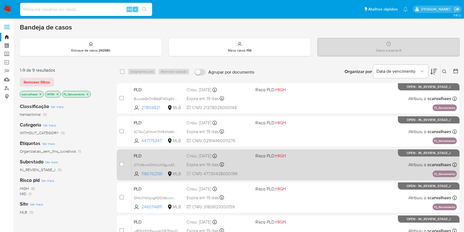
click at [273, 166] on div "PLD j0TUWwmDltVkUlh5gvcAZ9Kq 1186762581 MLB Risco PLD: HIGH Criou: [DATE] Criou…" at bounding box center [294, 165] width 325 height 28
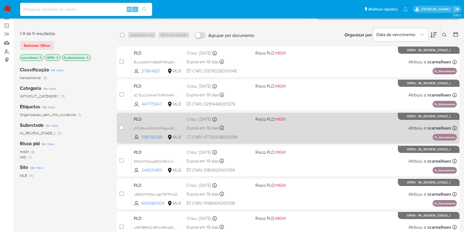
scroll to position [73, 0]
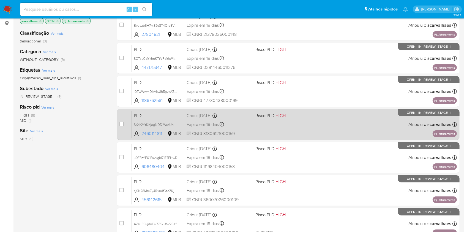
click at [291, 130] on div "PLD SX4r2YtKbjogNDDiWccUnTKP 2460114811 MLB Risco PLD: HIGH Criou: [DATE] Criou…" at bounding box center [294, 124] width 325 height 28
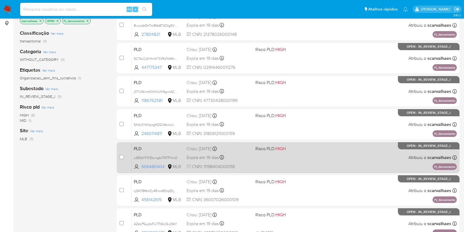
click at [318, 163] on div "PLD u9E5zYF01Esvxgbl7lR7FHwD 606480404 MLB Risco PLD: HIGH Criou: [DATE] Criou:…" at bounding box center [294, 157] width 325 height 28
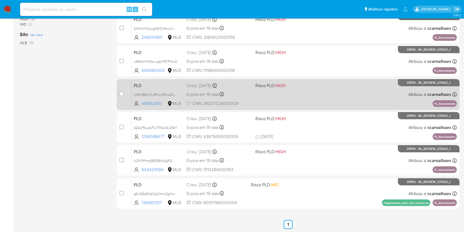
scroll to position [183, 0]
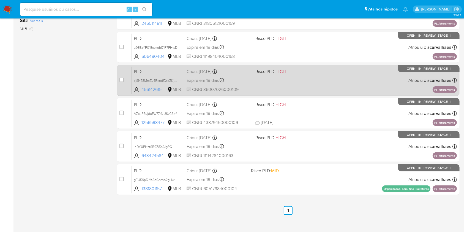
click at [285, 82] on div "PLD cjSN78MmZy4RxndfDtqZKjdM 456142615 MLB Risco PLD: HIGH Criou: [DATE] Criou:…" at bounding box center [294, 80] width 325 height 28
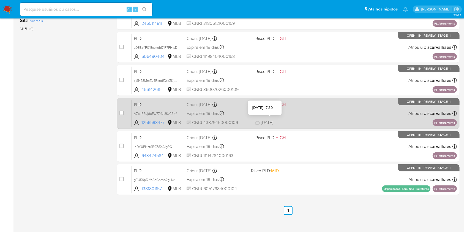
click at [305, 117] on div "PLD AZeLP5ujdoFU77t6IUSv2SKf 1256598477 MLB Risco PLD: HIGH Criou: [DATE] Criou…" at bounding box center [294, 113] width 325 height 28
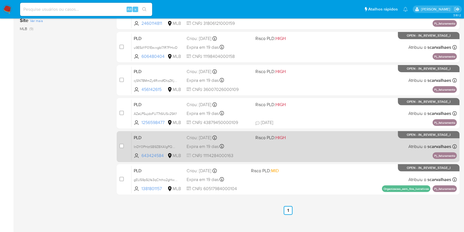
click at [279, 153] on div "PLD InDY0PHztSB9Z8XA1gPQOvRT 643424584 MLB Risco PLD: HIGH Criou: [DATE] Criou:…" at bounding box center [294, 146] width 325 height 28
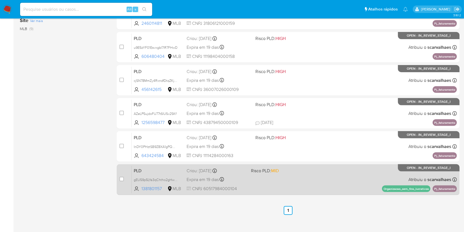
click at [266, 180] on div "PLD gEU59p5LYa3qChtho2gHw5Wd 1381801157 MLB Risco PLD: MID Criou: [DATE] Criou:…" at bounding box center [294, 179] width 325 height 28
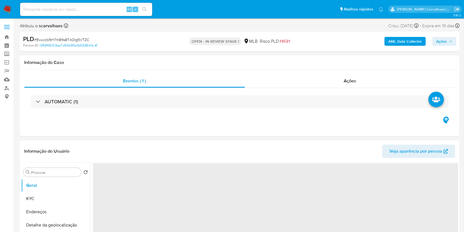
select select "10"
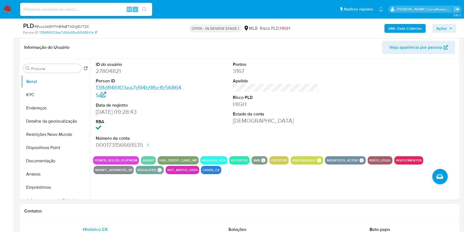
scroll to position [110, 0]
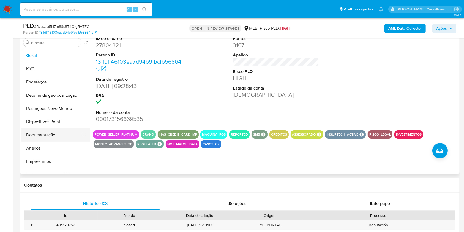
click at [45, 136] on button "Documentação" at bounding box center [53, 134] width 64 height 13
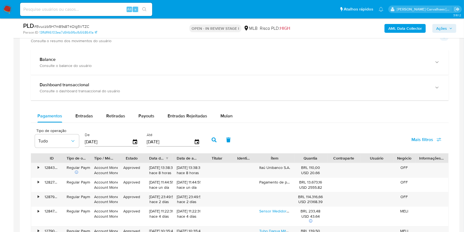
scroll to position [403, 0]
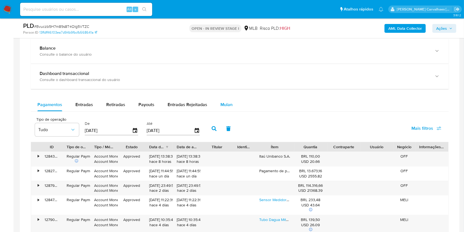
click at [222, 105] on span "Mulan" at bounding box center [226, 104] width 12 height 6
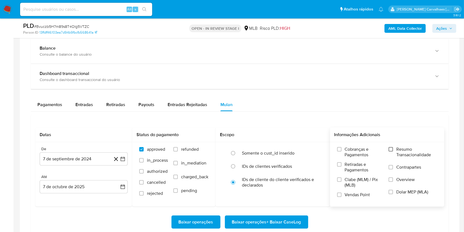
click at [390, 149] on input "Resumo Transacionalidade" at bounding box center [391, 149] width 4 height 4
click at [121, 158] on icon "button" at bounding box center [123, 159] width 6 height 6
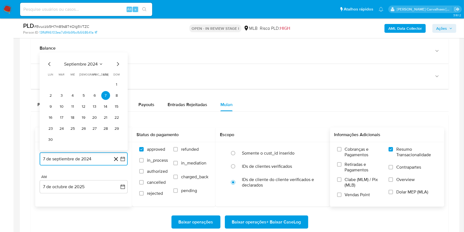
click at [116, 65] on icon "Mes siguiente" at bounding box center [117, 64] width 7 height 7
click at [116, 77] on icon "Mes siguiente" at bounding box center [117, 75] width 7 height 7
click at [117, 76] on icon "Mes siguiente" at bounding box center [117, 75] width 7 height 7
click at [116, 65] on icon "Mes siguiente" at bounding box center [117, 64] width 7 height 7
click at [117, 74] on icon "Mes siguiente" at bounding box center [117, 75] width 7 height 7
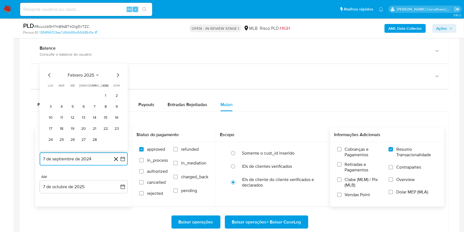
click at [117, 74] on icon "Mes siguiente" at bounding box center [117, 75] width 7 height 7
click at [118, 65] on icon "Mes siguiente" at bounding box center [118, 64] width 2 height 4
click at [117, 74] on icon "Mes siguiente" at bounding box center [117, 75] width 7 height 7
click at [116, 65] on icon "Mes siguiente" at bounding box center [117, 64] width 7 height 7
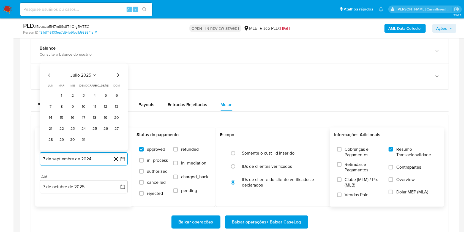
click at [116, 75] on icon "Mes siguiente" at bounding box center [117, 75] width 7 height 7
click at [84, 107] on button "7" at bounding box center [83, 106] width 9 height 9
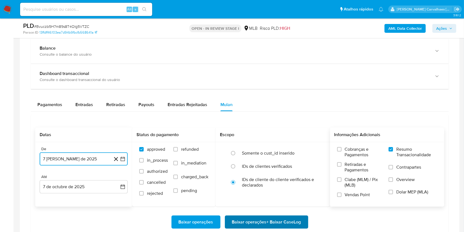
click at [242, 218] on span "Baixar operações + Baixar CaseLog" at bounding box center [266, 222] width 69 height 12
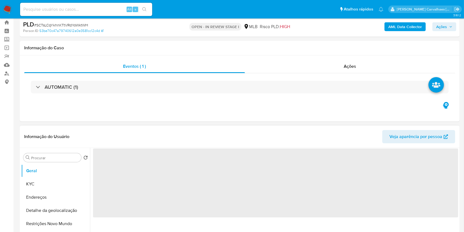
scroll to position [37, 0]
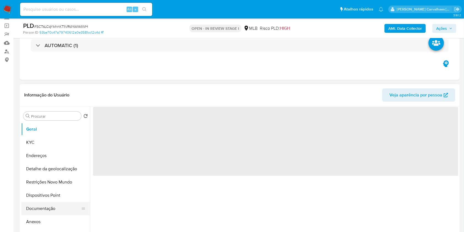
select select "10"
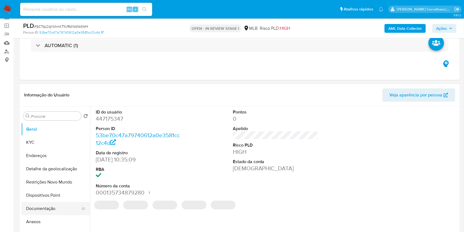
click at [61, 207] on button "Documentação" at bounding box center [53, 208] width 64 height 13
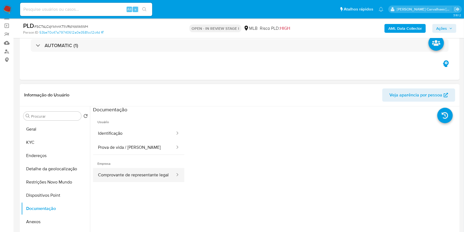
click at [149, 173] on button "Comprovante de representante legal" at bounding box center [134, 175] width 83 height 14
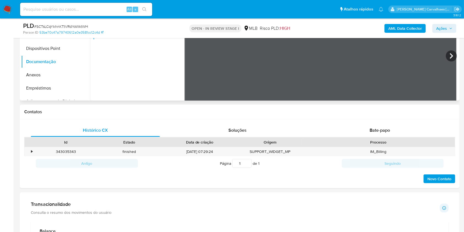
scroll to position [0, 0]
click at [55, 58] on button "Documentação" at bounding box center [53, 61] width 64 height 13
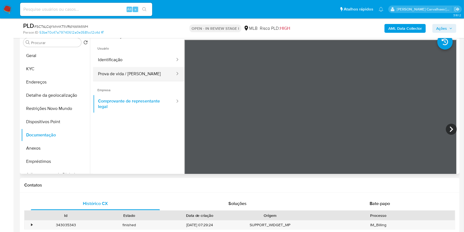
click at [139, 76] on button "Prova de vida / [PERSON_NAME]" at bounding box center [134, 74] width 83 height 14
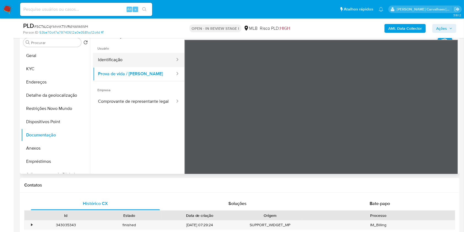
click at [135, 61] on button "Identificação" at bounding box center [134, 60] width 83 height 14
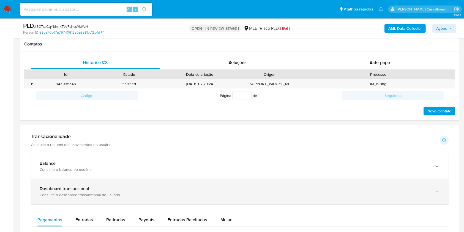
scroll to position [257, 0]
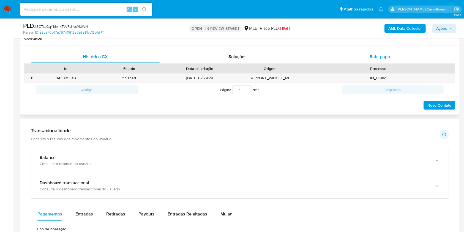
click at [373, 56] on span "Bate-papo" at bounding box center [380, 56] width 20 height 6
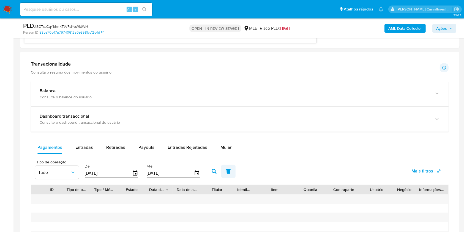
scroll to position [477, 0]
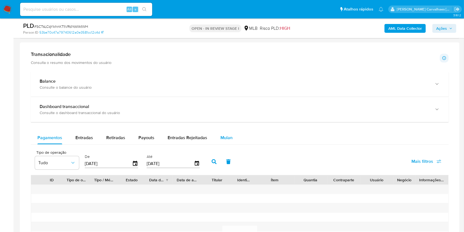
click at [220, 139] on span "Mulan" at bounding box center [226, 137] width 12 height 6
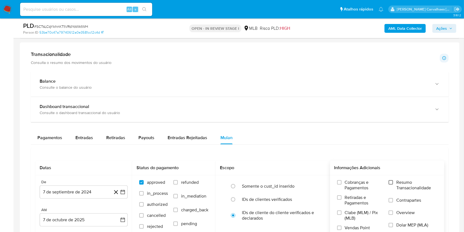
click at [391, 182] on input "Resumo Transacionalidade" at bounding box center [391, 182] width 4 height 4
click at [123, 193] on icon "button" at bounding box center [123, 192] width 6 height 6
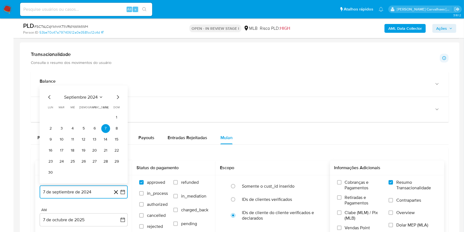
click at [115, 98] on icon "Mes siguiente" at bounding box center [117, 97] width 7 height 7
click at [117, 108] on icon "Mes siguiente" at bounding box center [117, 108] width 7 height 7
click at [117, 99] on icon "Mes siguiente" at bounding box center [117, 97] width 7 height 7
click at [117, 107] on icon "Mes siguiente" at bounding box center [117, 108] width 7 height 7
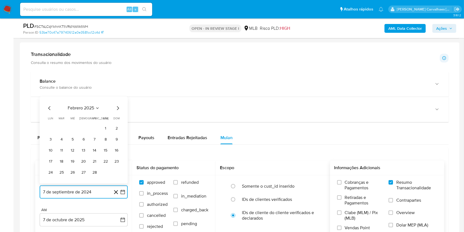
click at [117, 107] on icon "Mes siguiente" at bounding box center [117, 108] width 7 height 7
click at [117, 98] on icon "Mes siguiente" at bounding box center [117, 97] width 7 height 7
click at [116, 107] on icon "Mes siguiente" at bounding box center [117, 108] width 7 height 7
click at [115, 97] on icon "Mes siguiente" at bounding box center [117, 97] width 7 height 7
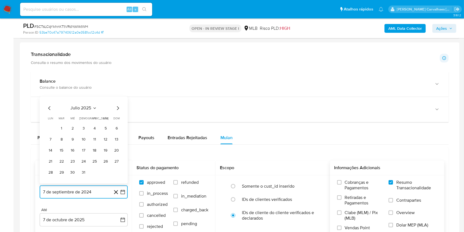
click at [116, 105] on icon "Mes siguiente" at bounding box center [117, 108] width 7 height 7
click at [83, 138] on button "7" at bounding box center [83, 139] width 9 height 9
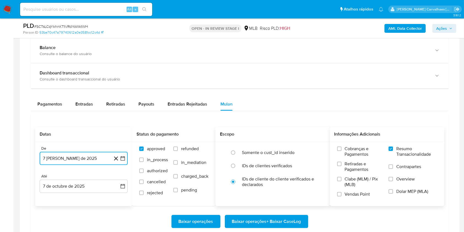
scroll to position [550, 0]
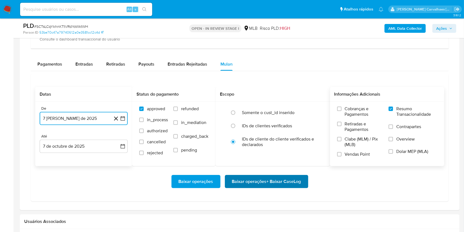
click at [291, 179] on span "Baixar operações + Baixar CaseLog" at bounding box center [266, 181] width 69 height 12
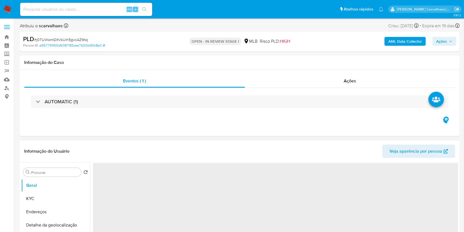
scroll to position [73, 0]
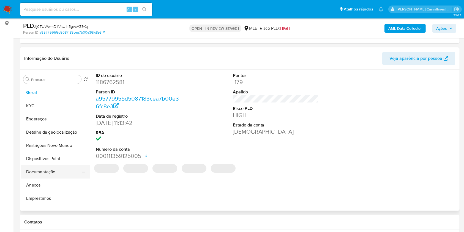
select select "10"
click at [53, 172] on button "Documentação" at bounding box center [53, 171] width 64 height 13
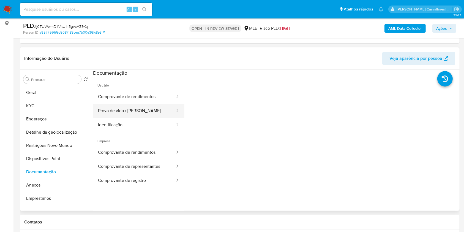
click at [138, 114] on button "Prova de vida / [PERSON_NAME]" at bounding box center [134, 111] width 83 height 14
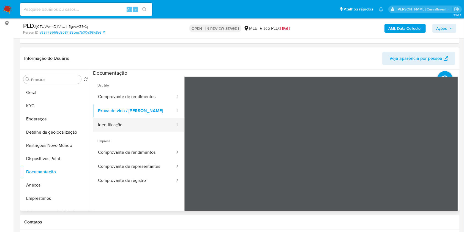
click at [160, 124] on button "Identificação" at bounding box center [134, 125] width 83 height 14
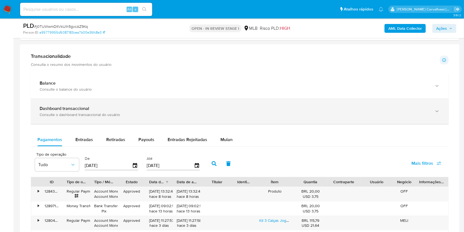
scroll to position [440, 0]
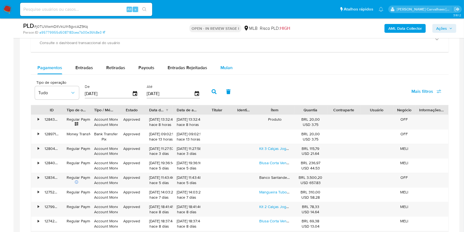
click at [226, 66] on span "Mulan" at bounding box center [226, 67] width 12 height 6
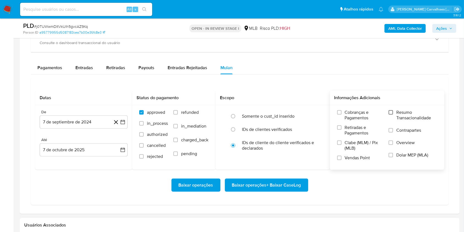
click at [392, 113] on input "Resumo Transacionalidade" at bounding box center [391, 112] width 4 height 4
click at [124, 122] on icon "button" at bounding box center [123, 122] width 6 height 6
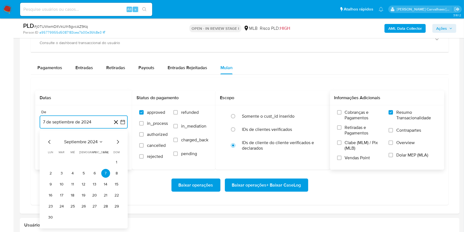
click at [117, 142] on icon "Mes siguiente" at bounding box center [117, 141] width 7 height 7
click at [117, 141] on icon "Mes siguiente" at bounding box center [117, 141] width 7 height 7
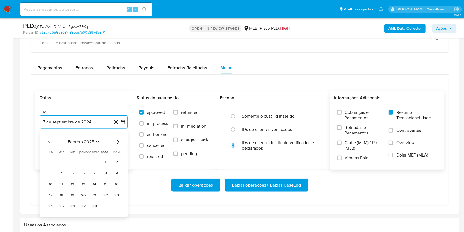
click at [117, 141] on icon "Mes siguiente" at bounding box center [117, 141] width 7 height 7
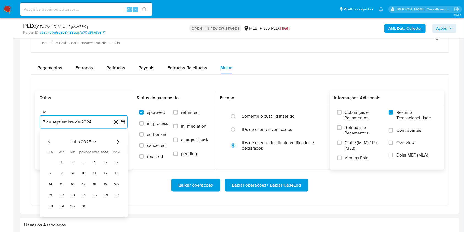
click at [117, 141] on icon "Mes siguiente" at bounding box center [117, 141] width 7 height 7
click at [84, 174] on button "7" at bounding box center [83, 173] width 9 height 9
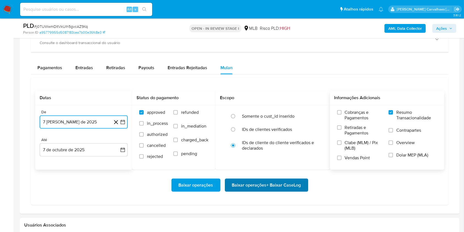
click at [249, 186] on span "Baixar operações + Baixar CaseLog" at bounding box center [266, 185] width 69 height 12
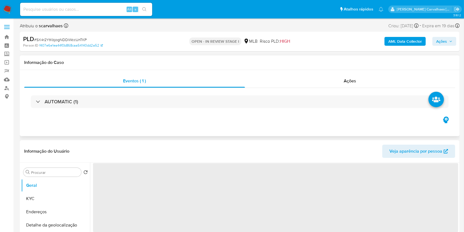
select select "10"
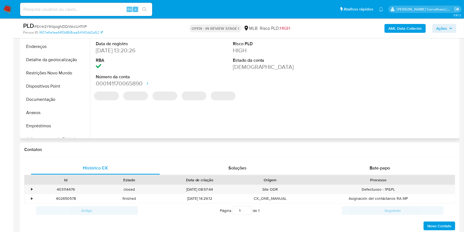
scroll to position [147, 0]
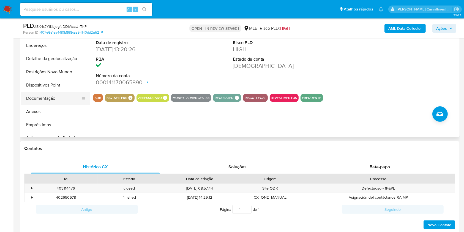
click at [54, 99] on button "Documentação" at bounding box center [53, 98] width 64 height 13
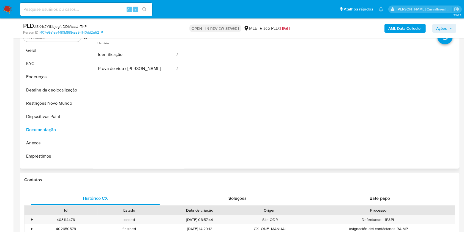
scroll to position [73, 0]
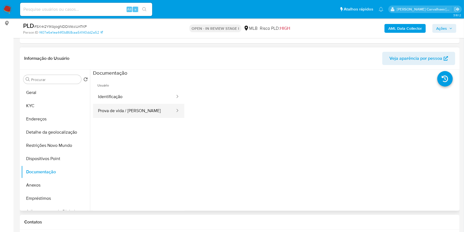
click at [141, 115] on button "Prova de vida / [PERSON_NAME]" at bounding box center [134, 111] width 83 height 14
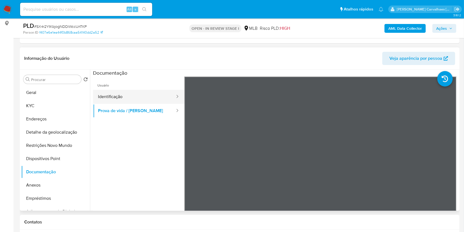
click at [117, 90] on button "Identificação" at bounding box center [134, 97] width 83 height 14
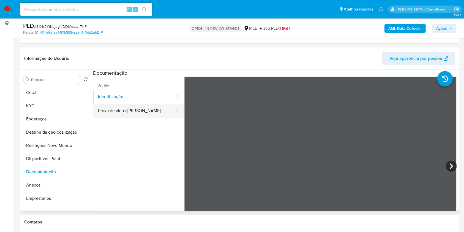
click at [150, 110] on button "Prova de vida / [PERSON_NAME]" at bounding box center [134, 111] width 83 height 14
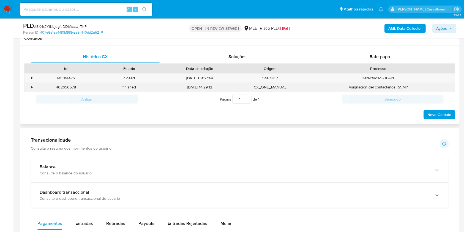
scroll to position [367, 0]
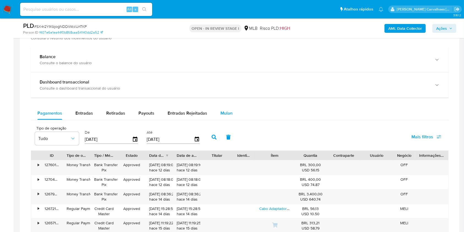
click at [227, 111] on span "Mulan" at bounding box center [226, 113] width 12 height 6
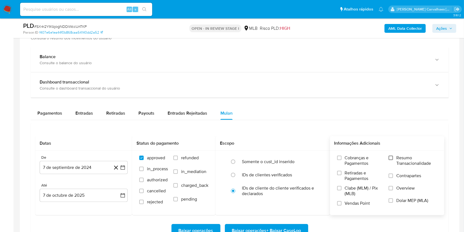
click at [392, 158] on input "Resumo Transacionalidade" at bounding box center [391, 157] width 4 height 4
click at [124, 168] on icon "button" at bounding box center [123, 168] width 6 height 6
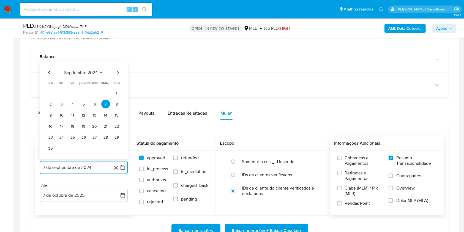
click at [117, 74] on icon "Mes siguiente" at bounding box center [117, 72] width 7 height 7
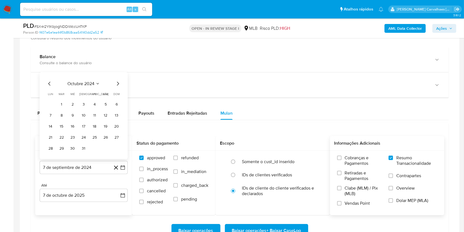
click at [117, 74] on div "octubre 2024 octubre 2024 lun lunes mar martes mié miércoles jue jueves vie vie…" at bounding box center [84, 115] width 88 height 87
click at [117, 84] on icon "Mes siguiente" at bounding box center [117, 83] width 7 height 7
click at [117, 84] on span "dom" at bounding box center [117, 83] width 6 height 4
click at [117, 76] on div "diciembre 2024 diciembre 2024 lun lunes mar martes mié miércoles jue jueves vie…" at bounding box center [83, 110] width 75 height 83
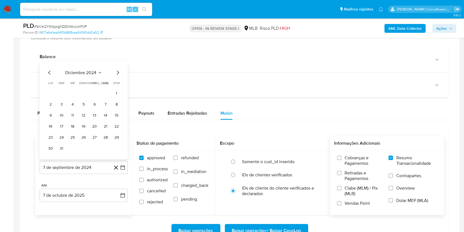
click at [117, 76] on div "diciembre 2024 diciembre 2024 lun lunes mar martes mié miércoles jue jueves vie…" at bounding box center [83, 110] width 75 height 83
click at [117, 74] on icon "Mes siguiente" at bounding box center [117, 72] width 7 height 7
click at [116, 83] on icon "Mes siguiente" at bounding box center [117, 83] width 7 height 7
click at [116, 92] on span "dom" at bounding box center [117, 94] width 6 height 4
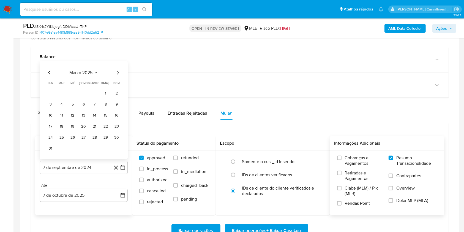
click at [114, 72] on icon "Mes siguiente" at bounding box center [117, 72] width 7 height 7
click at [118, 82] on icon "Mes siguiente" at bounding box center [117, 83] width 7 height 7
click at [118, 82] on icon "Mes siguiente" at bounding box center [118, 84] width 2 height 4
click at [116, 69] on icon "Mes siguiente" at bounding box center [117, 72] width 7 height 7
click at [112, 83] on div "julio 2025" at bounding box center [83, 83] width 75 height 7
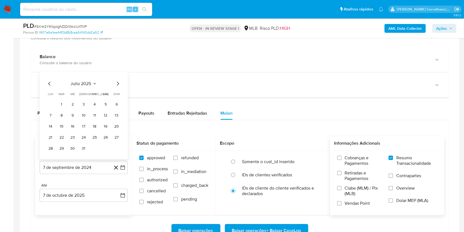
click at [112, 83] on div "julio 2025" at bounding box center [83, 83] width 75 height 7
click at [119, 83] on icon "Mes siguiente" at bounding box center [117, 83] width 7 height 7
click at [86, 113] on button "7" at bounding box center [83, 115] width 9 height 9
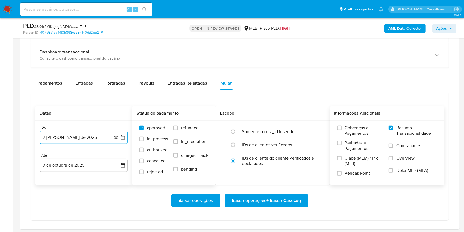
scroll to position [403, 0]
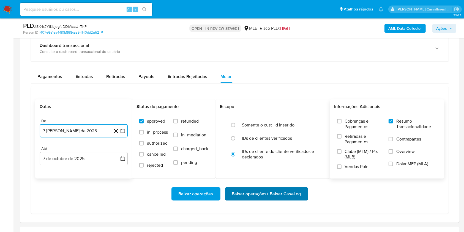
click at [257, 198] on span "Baixar operações + Baixar CaseLog" at bounding box center [266, 194] width 69 height 12
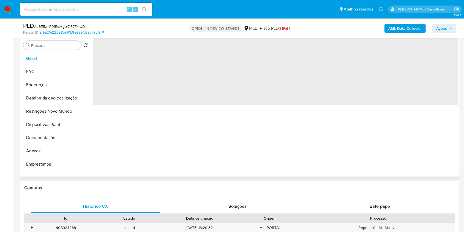
scroll to position [110, 0]
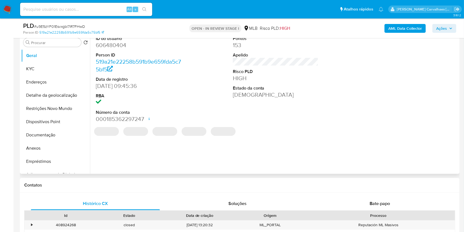
select select "10"
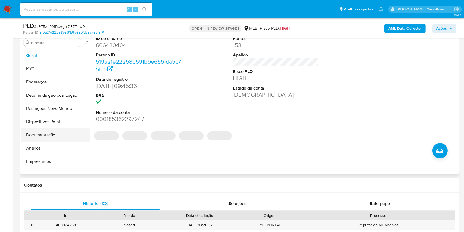
click at [61, 135] on button "Documentação" at bounding box center [53, 134] width 64 height 13
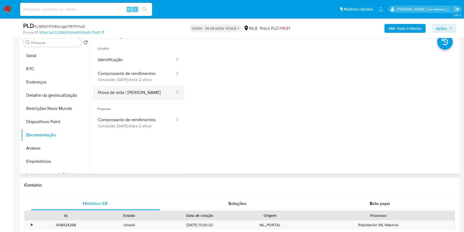
click at [119, 86] on button "Prova de vida / [PERSON_NAME]" at bounding box center [134, 93] width 83 height 14
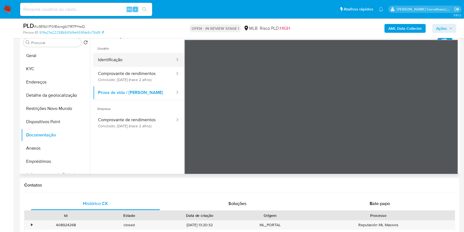
click at [125, 66] on button "Identificação" at bounding box center [134, 60] width 83 height 14
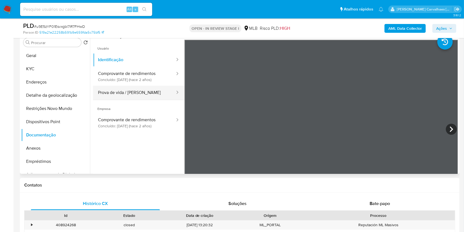
click at [141, 95] on button "Prova de vida / [PERSON_NAME]" at bounding box center [134, 93] width 83 height 14
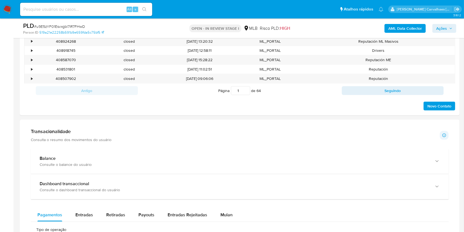
scroll to position [403, 0]
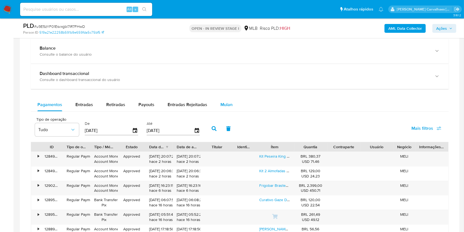
click at [224, 104] on span "Mulan" at bounding box center [226, 104] width 12 height 6
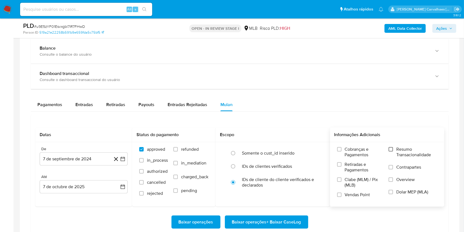
click at [392, 149] on input "Resumo Transacionalidade" at bounding box center [391, 149] width 4 height 4
click at [125, 160] on icon "button" at bounding box center [123, 159] width 6 height 6
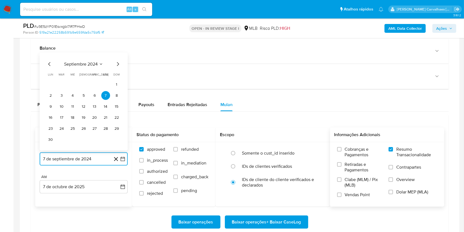
click at [119, 65] on icon "Mes siguiente" at bounding box center [117, 64] width 7 height 7
click at [117, 76] on icon "Mes siguiente" at bounding box center [117, 75] width 7 height 7
click at [117, 74] on icon "Mes siguiente" at bounding box center [117, 75] width 7 height 7
click at [117, 65] on icon "Mes siguiente" at bounding box center [117, 64] width 7 height 7
click at [117, 75] on icon "Mes siguiente" at bounding box center [117, 75] width 7 height 7
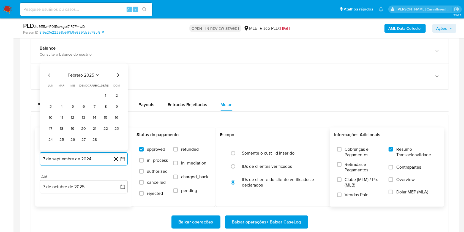
click at [117, 74] on icon "Mes siguiente" at bounding box center [117, 75] width 7 height 7
click at [118, 64] on icon "Mes siguiente" at bounding box center [118, 64] width 2 height 4
click at [118, 73] on icon "Mes siguiente" at bounding box center [117, 75] width 7 height 7
click at [117, 66] on icon "Mes siguiente" at bounding box center [117, 64] width 7 height 7
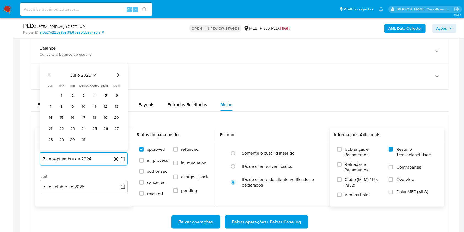
click at [116, 72] on icon "Mes siguiente" at bounding box center [117, 75] width 7 height 7
click at [85, 105] on button "7" at bounding box center [83, 106] width 9 height 9
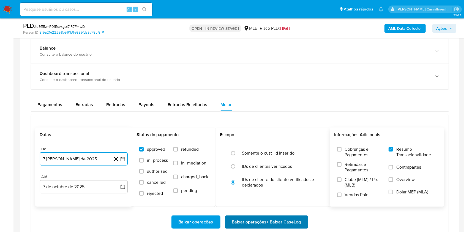
click at [251, 222] on span "Baixar operações + Baixar CaseLog" at bounding box center [266, 222] width 69 height 12
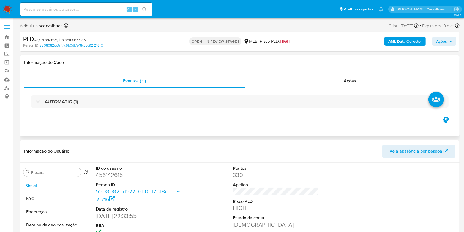
select select "10"
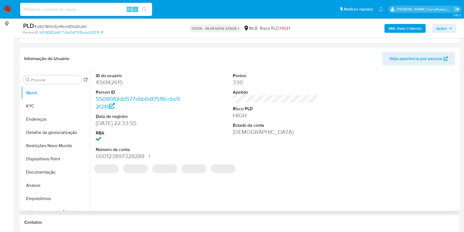
scroll to position [73, 0]
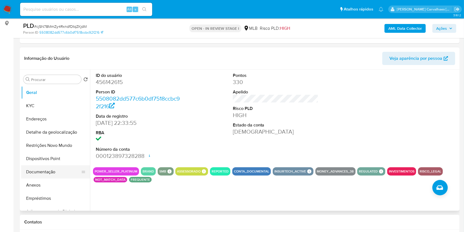
click at [35, 175] on button "Documentação" at bounding box center [53, 171] width 64 height 13
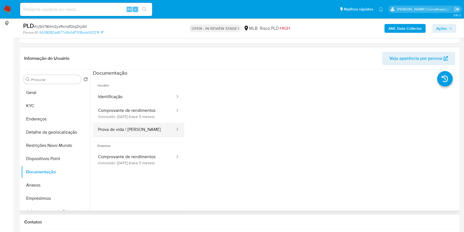
click at [138, 127] on button "Prova de vida / [PERSON_NAME]" at bounding box center [134, 129] width 83 height 14
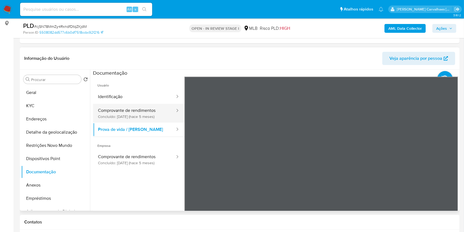
click at [141, 114] on button "Comprovante de rendimentos Concluído: [DATE] (hace 5 meses)" at bounding box center [134, 113] width 83 height 19
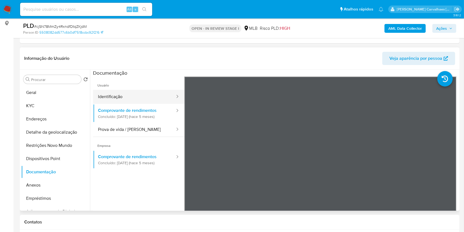
click at [131, 94] on button "Identificação" at bounding box center [134, 97] width 83 height 14
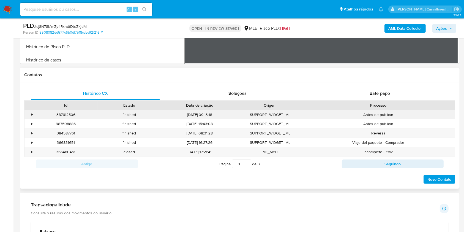
scroll to position [367, 0]
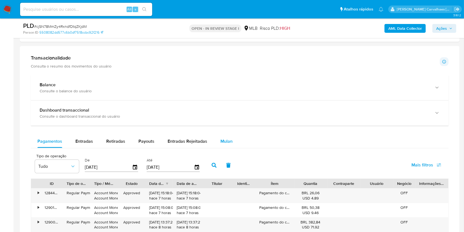
click at [222, 142] on span "Mulan" at bounding box center [226, 141] width 12 height 6
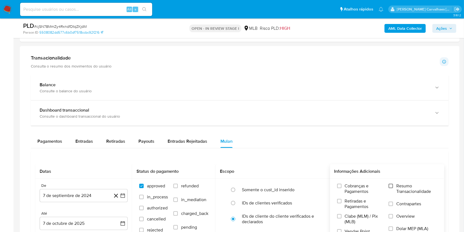
click at [391, 186] on input "Resumo Transacionalidade" at bounding box center [391, 186] width 4 height 4
click at [122, 195] on icon "button" at bounding box center [123, 196] width 6 height 6
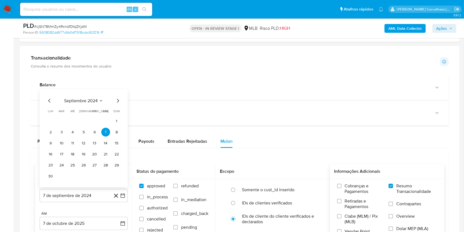
click at [114, 101] on div "septiembre 2024" at bounding box center [83, 100] width 75 height 7
click at [118, 101] on icon "Mes siguiente" at bounding box center [117, 100] width 7 height 7
click at [118, 101] on div "octubre 2024 octubre 2024 lun lunes mar martes mié miércoles jue jueves vie vie…" at bounding box center [84, 143] width 88 height 87
click at [115, 111] on icon "Mes siguiente" at bounding box center [117, 111] width 7 height 7
click at [115, 110] on icon "Mes siguiente" at bounding box center [117, 111] width 7 height 7
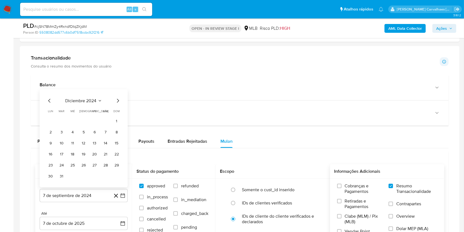
click at [115, 110] on span "dom" at bounding box center [117, 111] width 6 height 4
click at [116, 104] on div "diciembre 2024 diciembre 2024 lun lunes mar martes mié miércoles jue jueves vie…" at bounding box center [83, 138] width 75 height 83
click at [117, 102] on icon "Mes siguiente" at bounding box center [118, 101] width 2 height 4
click at [117, 111] on icon "Mes siguiente" at bounding box center [117, 111] width 7 height 7
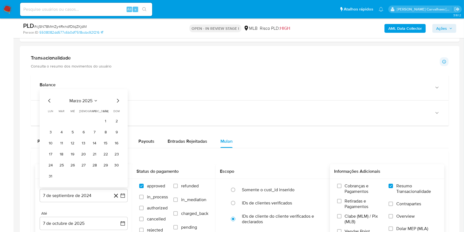
click at [117, 100] on icon "Mes siguiente" at bounding box center [117, 100] width 7 height 7
click at [117, 111] on icon "Mes siguiente" at bounding box center [117, 111] width 7 height 7
click at [117, 102] on icon "Mes siguiente" at bounding box center [117, 100] width 7 height 7
click at [117, 111] on icon "Mes siguiente" at bounding box center [117, 111] width 7 height 7
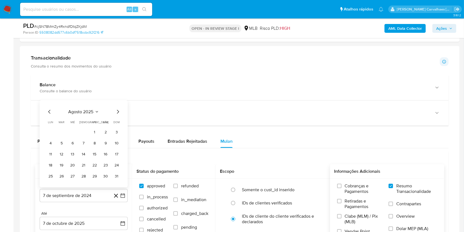
click at [117, 111] on icon "Mes siguiente" at bounding box center [117, 111] width 7 height 7
click at [48, 110] on icon "Mes anterior" at bounding box center [49, 111] width 7 height 7
click at [85, 142] on button "7" at bounding box center [83, 143] width 9 height 9
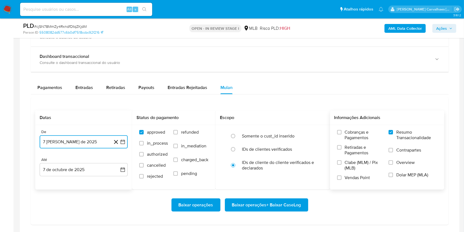
scroll to position [440, 0]
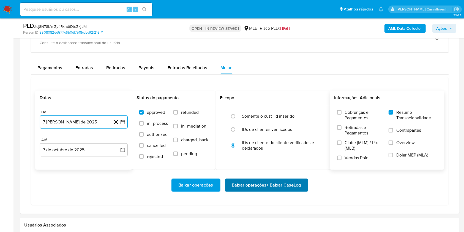
click at [234, 185] on span "Baixar operações + Baixar CaseLog" at bounding box center [266, 185] width 69 height 12
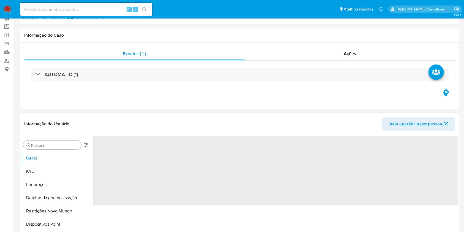
select select "10"
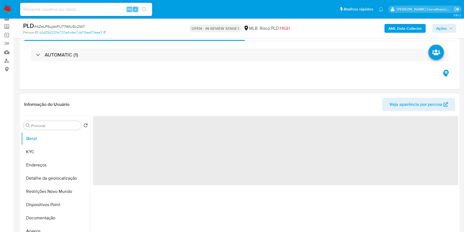
scroll to position [73, 0]
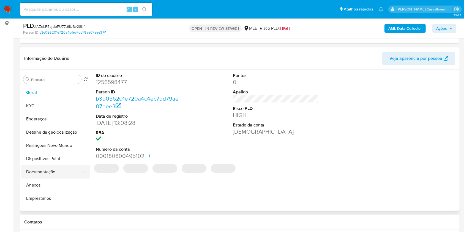
click at [60, 172] on button "Documentação" at bounding box center [53, 171] width 64 height 13
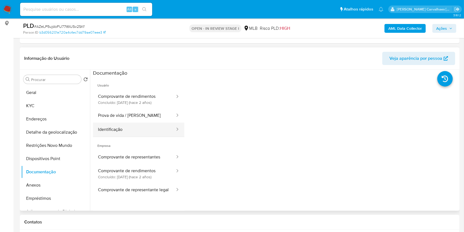
click at [136, 122] on button "Identificação" at bounding box center [134, 129] width 83 height 14
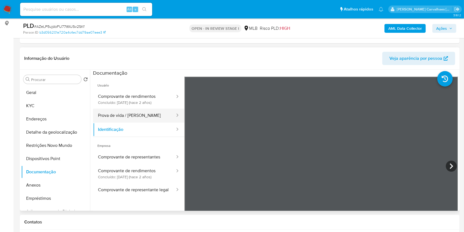
click at [133, 115] on button "Prova de vida / [PERSON_NAME]" at bounding box center [134, 115] width 83 height 14
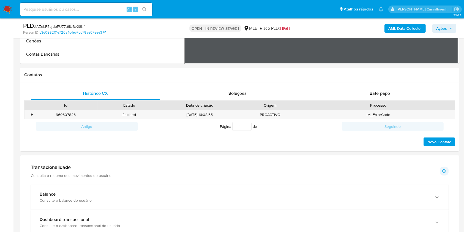
scroll to position [330, 0]
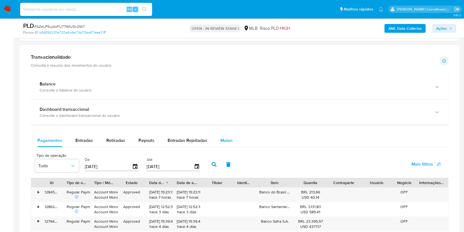
click at [223, 141] on span "Mulan" at bounding box center [226, 140] width 12 height 6
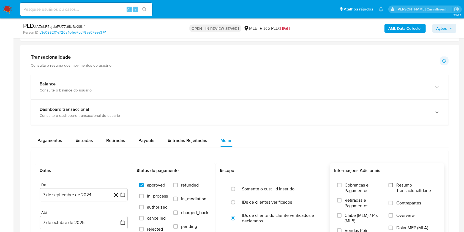
click at [391, 185] on input "Resumo Transacionalidade" at bounding box center [391, 185] width 4 height 4
click at [124, 195] on icon "button" at bounding box center [123, 195] width 6 height 6
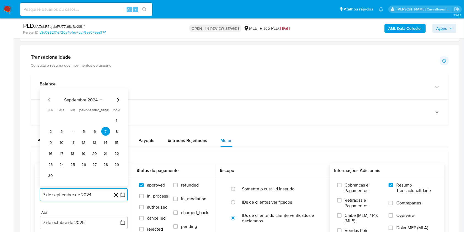
click at [115, 100] on icon "Mes siguiente" at bounding box center [117, 100] width 7 height 7
click at [117, 108] on icon "Mes siguiente" at bounding box center [117, 111] width 7 height 7
click at [117, 110] on icon "Mes siguiente" at bounding box center [117, 111] width 7 height 7
click at [117, 102] on icon "Mes siguiente" at bounding box center [117, 100] width 7 height 7
click at [116, 111] on icon "Mes siguiente" at bounding box center [117, 111] width 7 height 7
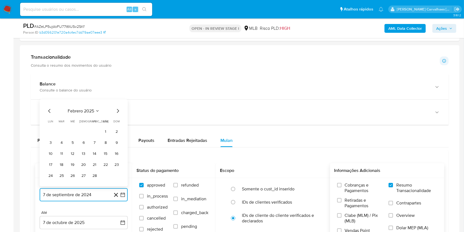
click at [116, 111] on icon "Mes siguiente" at bounding box center [117, 111] width 7 height 7
click at [115, 103] on icon "Mes siguiente" at bounding box center [117, 100] width 7 height 7
click at [117, 107] on div "abril 2025 abril 2025 lun lunes mar martes mié miércoles jue jueves vie viernes…" at bounding box center [84, 142] width 88 height 87
click at [119, 108] on icon "Mes siguiente" at bounding box center [117, 111] width 7 height 7
click at [118, 109] on icon "Mes siguiente" at bounding box center [117, 111] width 7 height 7
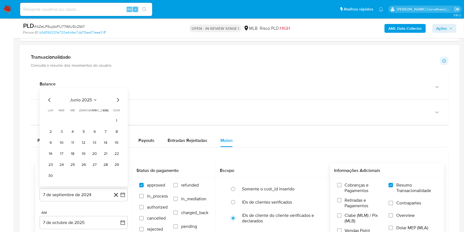
click at [118, 100] on icon "Mes siguiente" at bounding box center [117, 100] width 7 height 7
click at [116, 111] on icon "Mes siguiente" at bounding box center [117, 111] width 7 height 7
click at [86, 142] on button "7" at bounding box center [83, 142] width 9 height 9
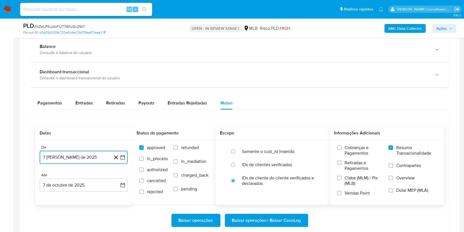
scroll to position [403, 0]
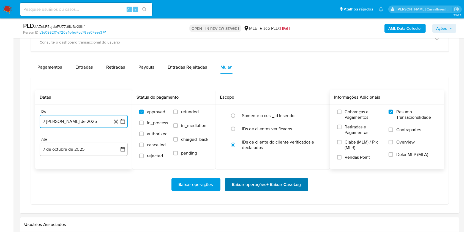
click at [277, 186] on span "Baixar operações + Baixar CaseLog" at bounding box center [266, 184] width 69 height 12
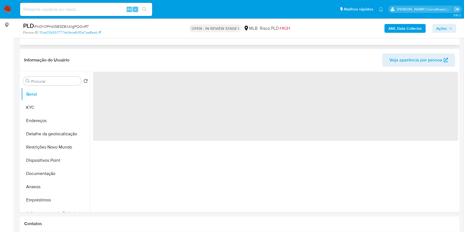
scroll to position [73, 0]
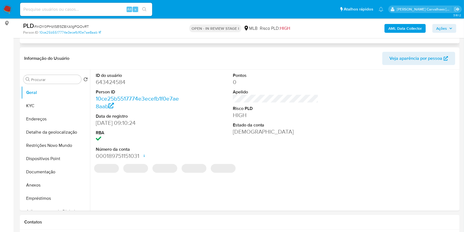
select select "10"
click at [47, 170] on button "Documentação" at bounding box center [53, 171] width 64 height 13
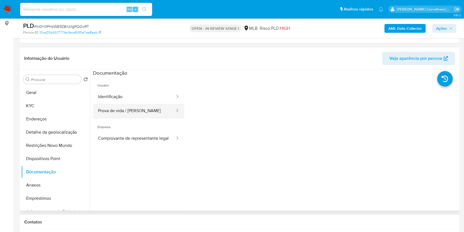
click at [145, 111] on button "Prova de vida / [PERSON_NAME]" at bounding box center [134, 111] width 83 height 14
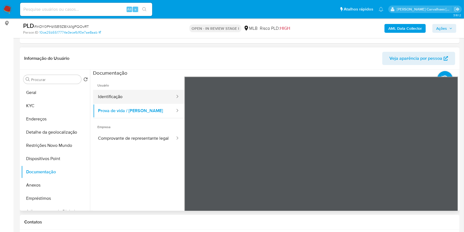
click at [123, 97] on button "Identificação" at bounding box center [134, 97] width 83 height 14
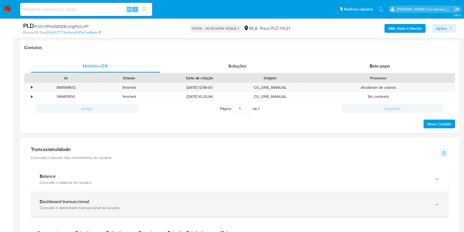
scroll to position [293, 0]
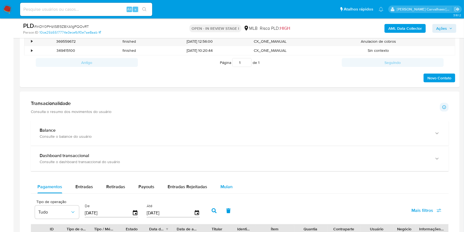
click at [222, 186] on span "Mulan" at bounding box center [226, 186] width 12 height 6
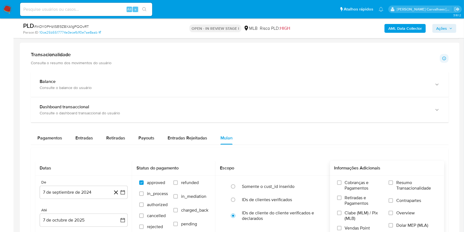
scroll to position [367, 0]
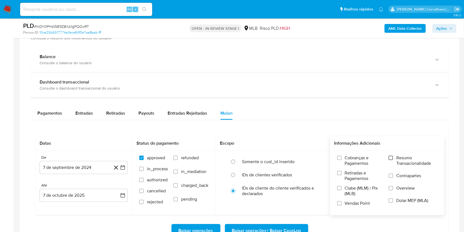
click at [391, 157] on input "Resumo Transacionalidade" at bounding box center [391, 157] width 4 height 4
click at [123, 168] on icon "button" at bounding box center [123, 168] width 6 height 6
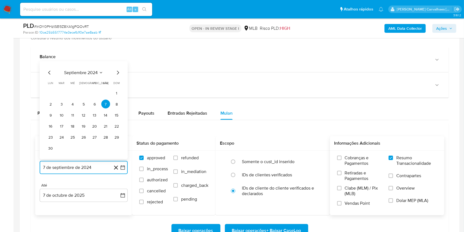
click at [117, 73] on icon "Mes siguiente" at bounding box center [117, 72] width 7 height 7
click at [118, 83] on icon "Mes siguiente" at bounding box center [117, 83] width 7 height 7
click at [118, 82] on icon "Mes siguiente" at bounding box center [117, 83] width 7 height 7
click at [116, 76] on div "diciembre 2024 diciembre 2024 lun lunes mar martes mié miércoles jue jueves vie…" at bounding box center [83, 110] width 75 height 83
click at [119, 72] on icon "Mes siguiente" at bounding box center [117, 72] width 7 height 7
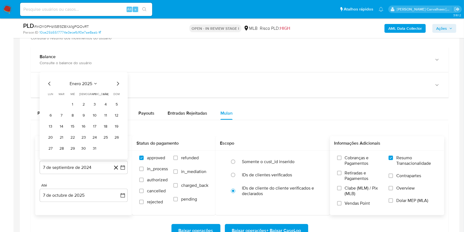
click at [116, 81] on icon "Mes siguiente" at bounding box center [117, 83] width 7 height 7
click at [116, 75] on icon "Mes siguiente" at bounding box center [117, 72] width 7 height 7
click at [116, 80] on icon "Mes siguiente" at bounding box center [117, 83] width 7 height 7
click at [116, 83] on icon "Mes siguiente" at bounding box center [117, 83] width 7 height 7
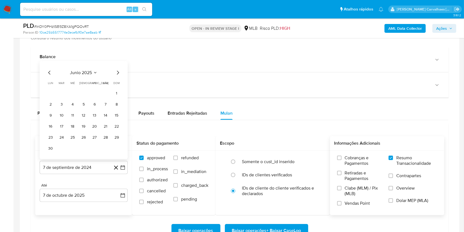
click at [116, 76] on div "junio 2025 junio 2025 lun lunes mar martes mié miércoles jue jueves vie viernes…" at bounding box center [83, 110] width 75 height 83
click at [116, 75] on icon "Mes siguiente" at bounding box center [117, 72] width 7 height 7
click at [115, 83] on icon "Mes siguiente" at bounding box center [117, 83] width 7 height 7
click at [84, 114] on button "7" at bounding box center [83, 115] width 9 height 9
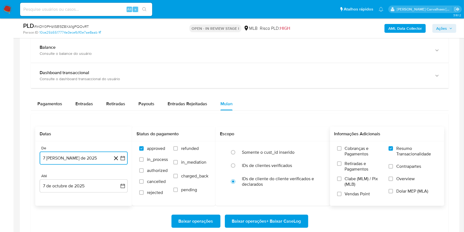
scroll to position [440, 0]
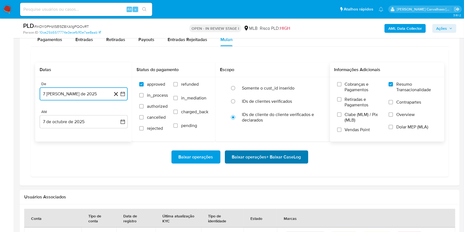
click at [251, 159] on span "Baixar operações + Baixar CaseLog" at bounding box center [266, 157] width 69 height 12
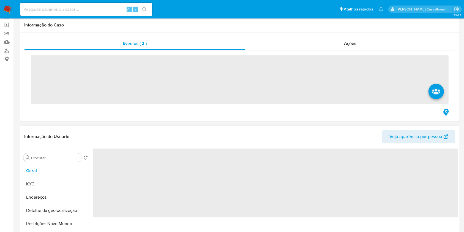
scroll to position [73, 0]
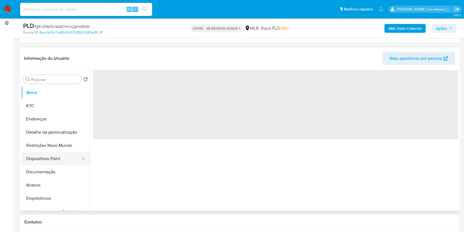
select select "10"
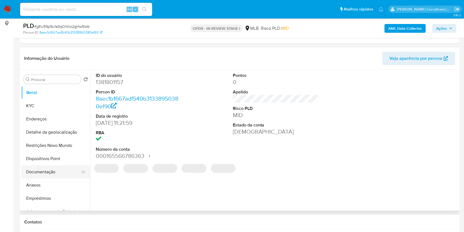
click at [53, 174] on button "Documentação" at bounding box center [53, 171] width 64 height 13
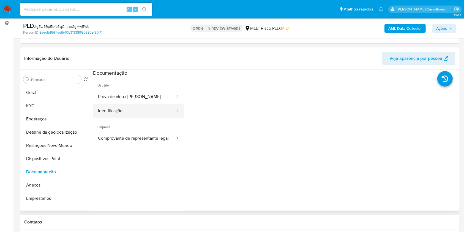
click at [130, 115] on button "Identificação" at bounding box center [134, 111] width 83 height 14
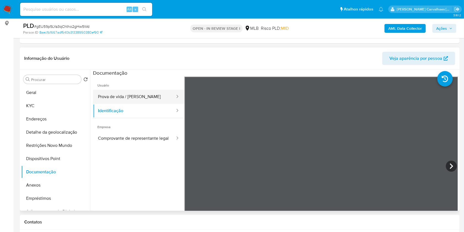
click at [138, 100] on button "Prova de vida / [PERSON_NAME]" at bounding box center [134, 97] width 83 height 14
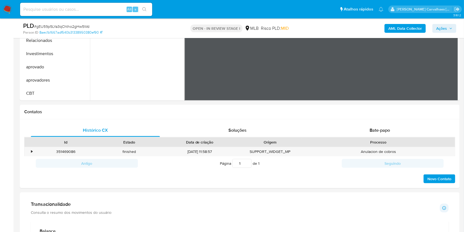
scroll to position [257, 0]
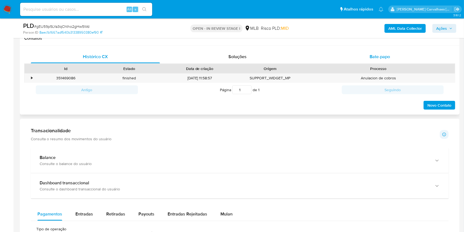
click at [386, 57] on span "Bate-papo" at bounding box center [380, 56] width 20 height 6
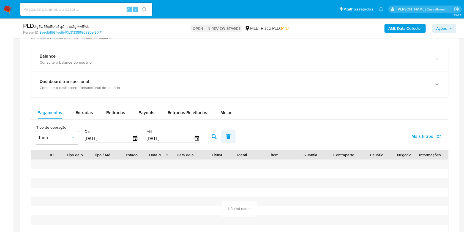
scroll to position [513, 0]
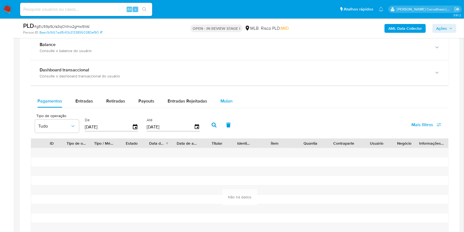
click at [220, 102] on span "Mulan" at bounding box center [226, 101] width 12 height 6
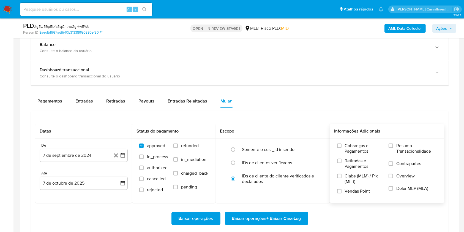
click at [393, 144] on input "Resumo Transacionalidade" at bounding box center [391, 145] width 4 height 4
click at [123, 156] on icon "button" at bounding box center [123, 155] width 4 height 4
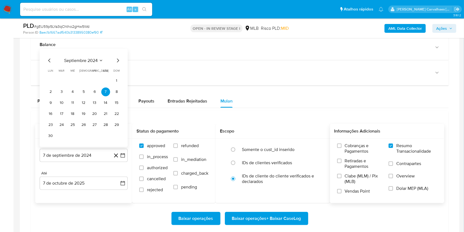
click at [114, 62] on div "septiembre 2024" at bounding box center [83, 60] width 75 height 7
click at [117, 59] on icon "Mes siguiente" at bounding box center [117, 60] width 7 height 7
click at [116, 69] on icon "Mes siguiente" at bounding box center [117, 71] width 7 height 7
click at [119, 60] on icon "Mes siguiente" at bounding box center [117, 60] width 7 height 7
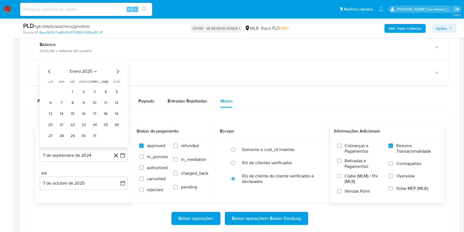
drag, startPoint x: 121, startPoint y: 70, endPoint x: 118, endPoint y: 70, distance: 2.8
click at [119, 70] on div "enero 2025 enero 2025 lun lunes mar martes mié miércoles jue jueves vie viernes…" at bounding box center [84, 103] width 88 height 87
click at [118, 70] on icon "Mes siguiente" at bounding box center [118, 71] width 2 height 4
click at [117, 61] on icon "Mes siguiente" at bounding box center [117, 60] width 7 height 7
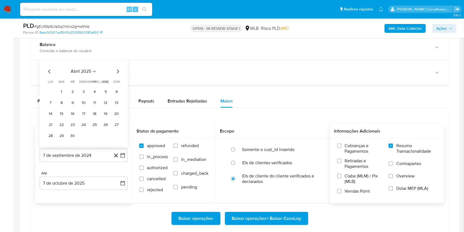
click at [117, 68] on icon "Mes siguiente" at bounding box center [117, 71] width 7 height 7
click at [117, 69] on icon "Mes siguiente" at bounding box center [117, 71] width 7 height 7
click at [117, 61] on icon "Mes siguiente" at bounding box center [117, 60] width 7 height 7
click at [117, 70] on icon "Mes siguiente" at bounding box center [117, 71] width 7 height 7
click at [82, 102] on button "7" at bounding box center [83, 102] width 9 height 9
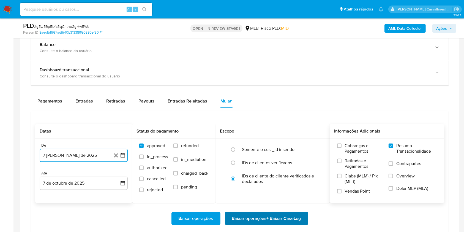
click at [248, 215] on span "Baixar operações + Baixar CaseLog" at bounding box center [266, 218] width 69 height 12
